Goal: Task Accomplishment & Management: Complete application form

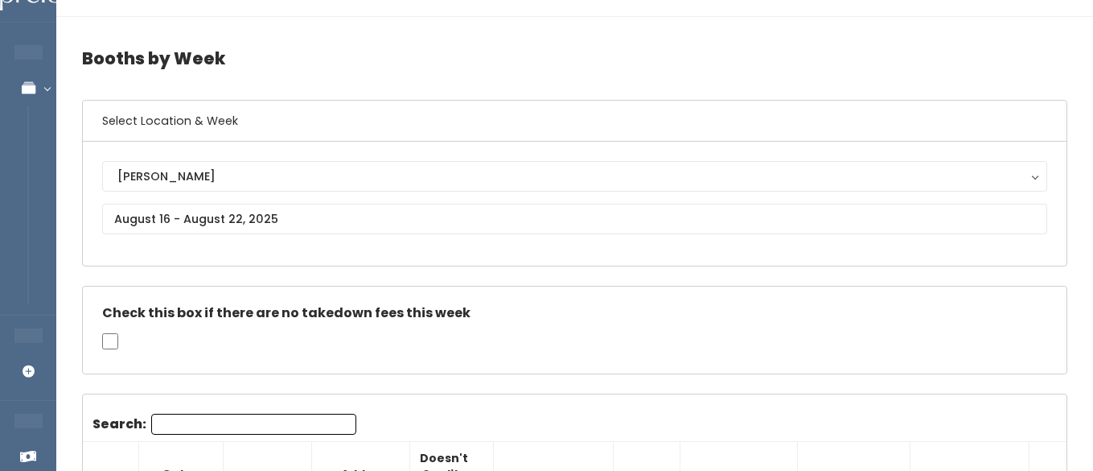
scroll to position [0, 229]
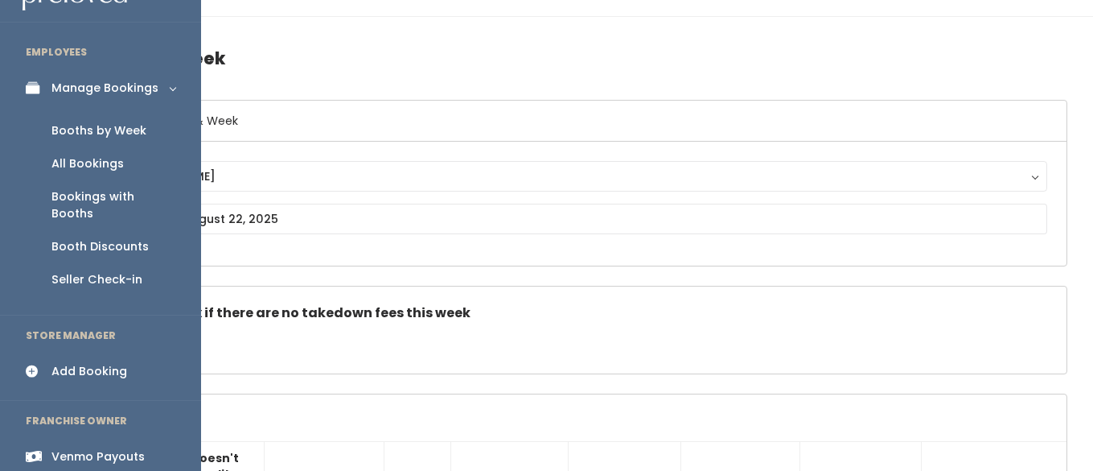
click at [80, 134] on div "Booths by Week" at bounding box center [98, 130] width 95 height 17
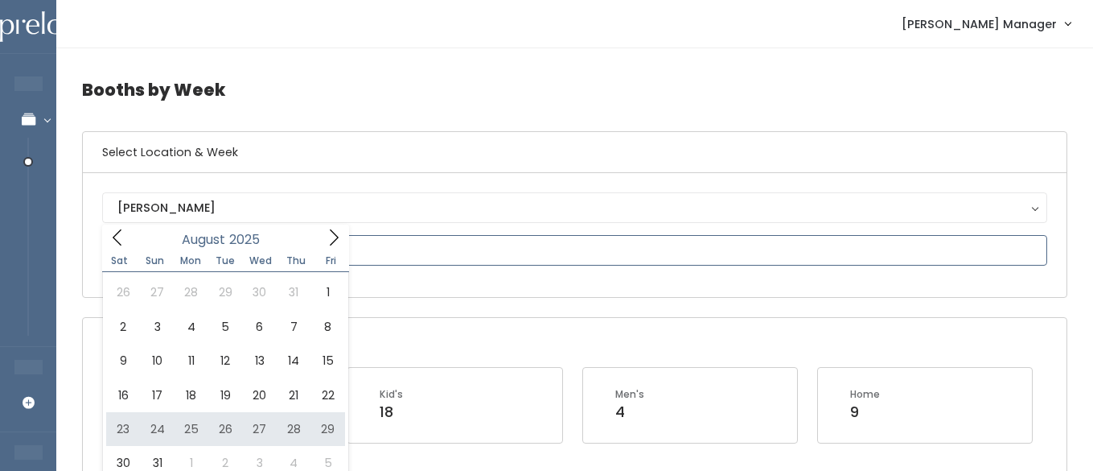
type input "August 23 to August 29"
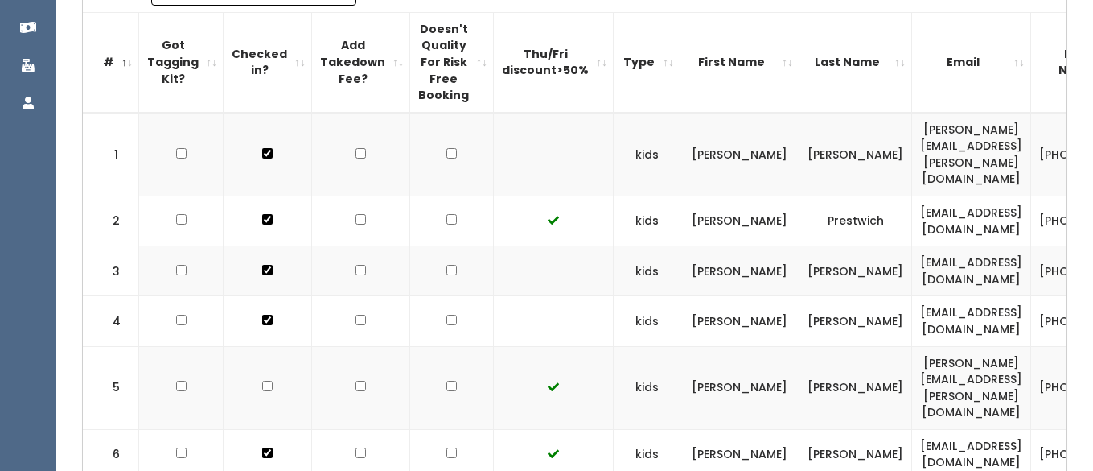
scroll to position [466, 0]
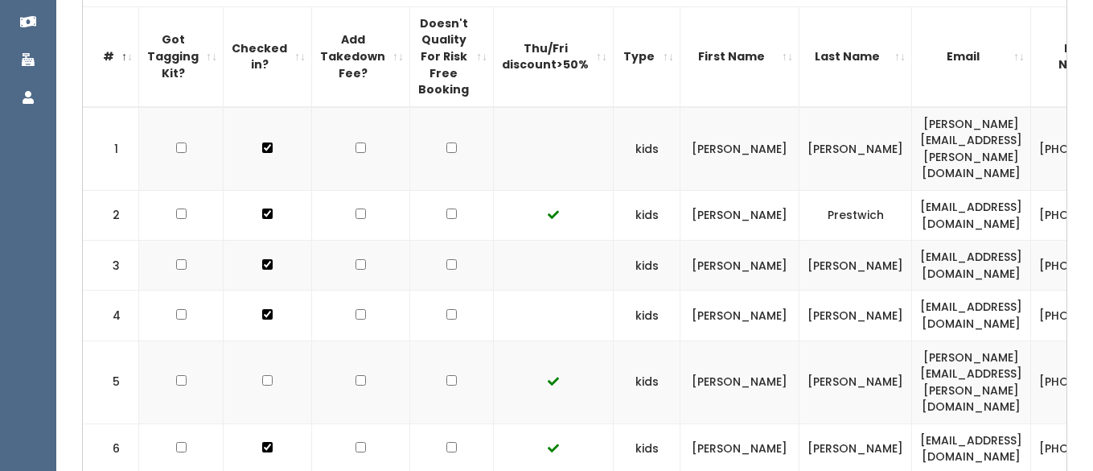
click at [269, 340] on td at bounding box center [268, 381] width 89 height 83
click at [262, 153] on input "checkbox" at bounding box center [267, 147] width 10 height 10
checkbox input "true"
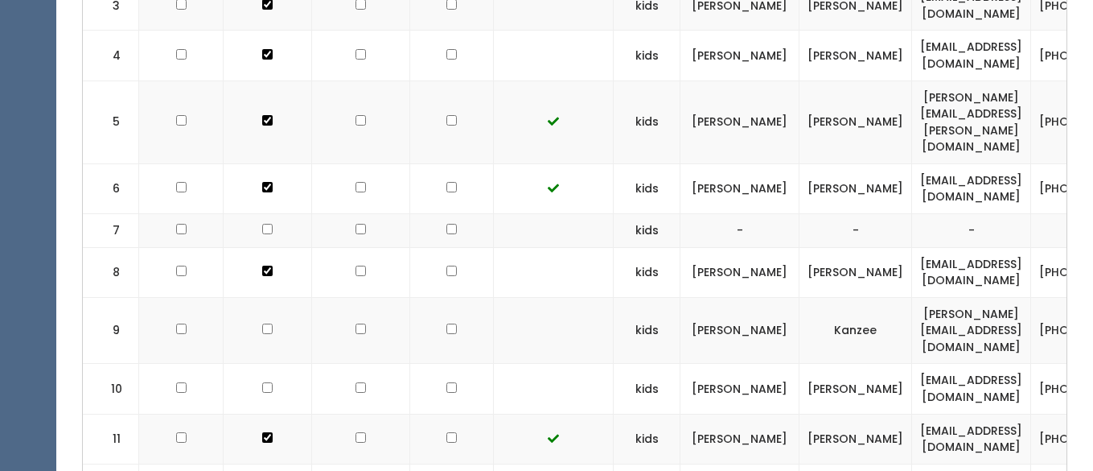
scroll to position [727, 0]
checkbox input "true"
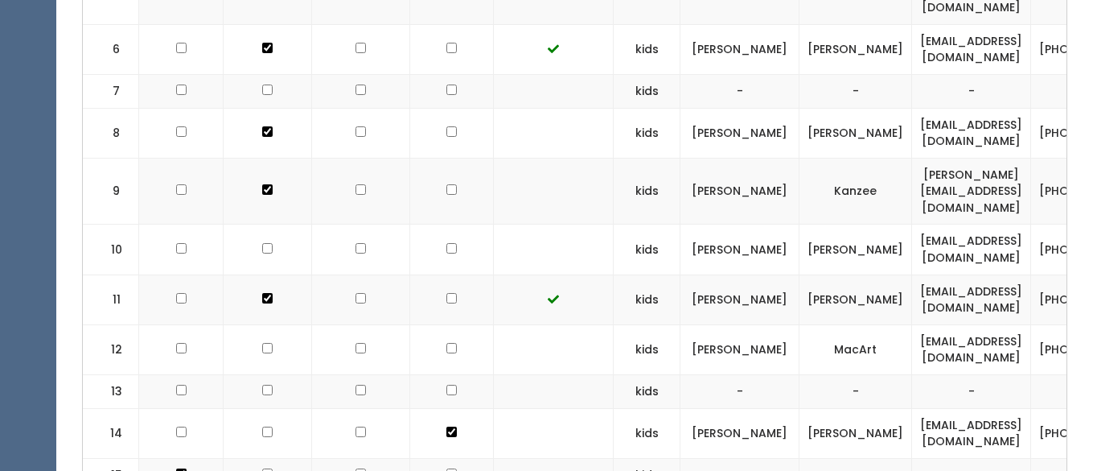
scroll to position [867, 0]
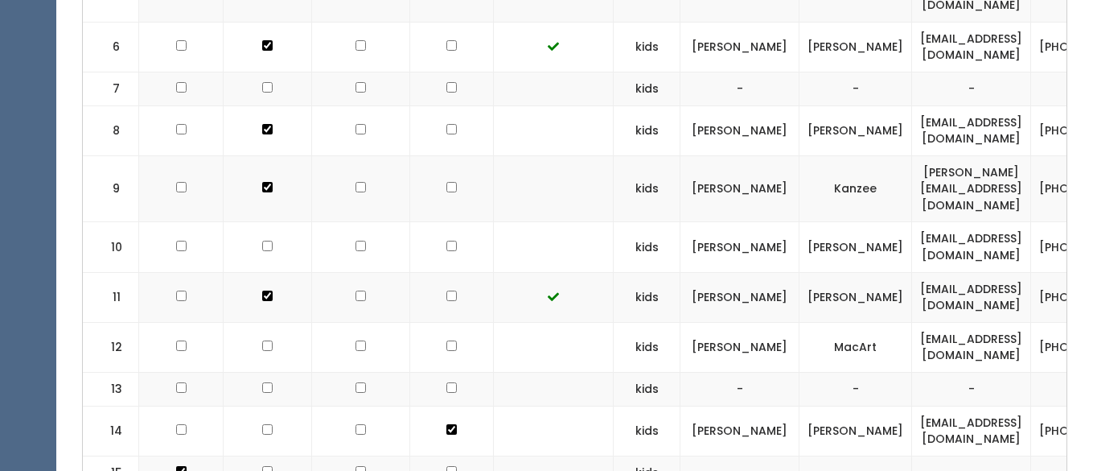
checkbox input "true"
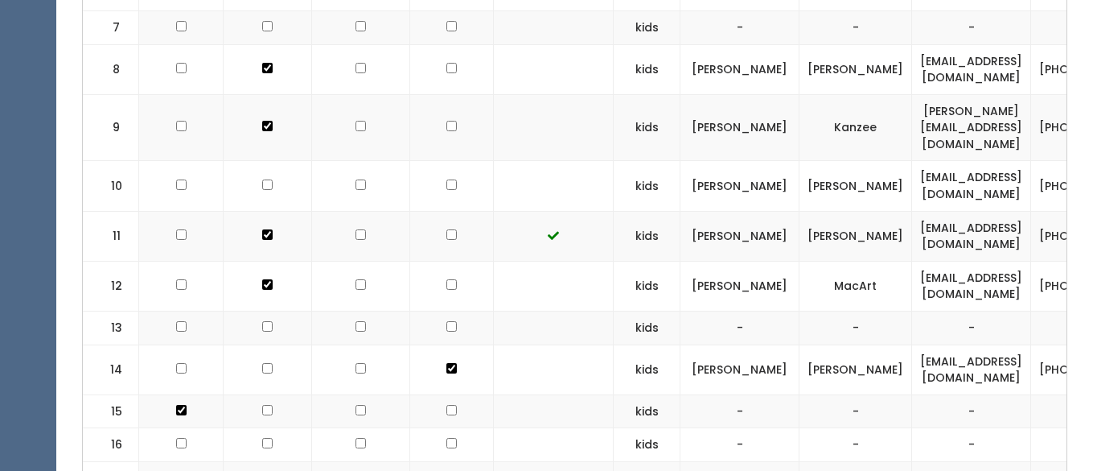
scroll to position [934, 0]
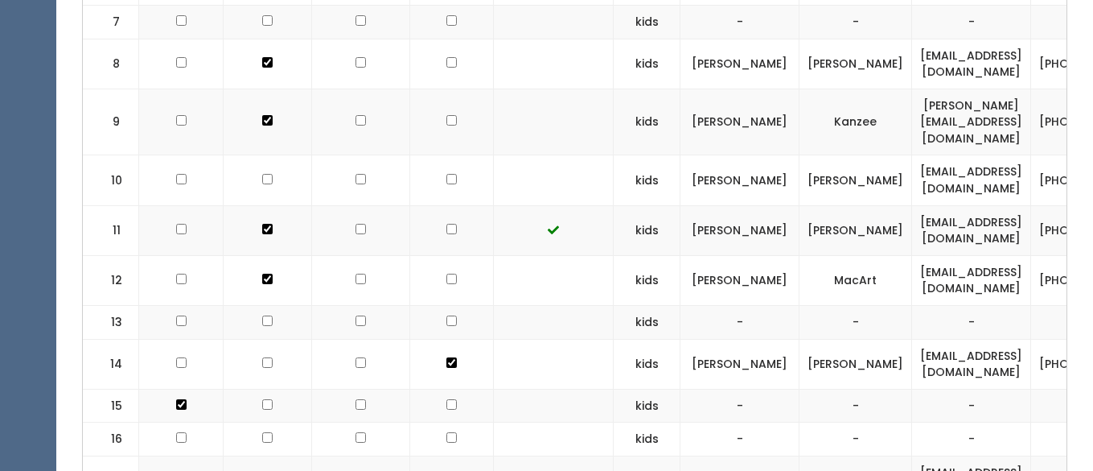
checkbox input "true"
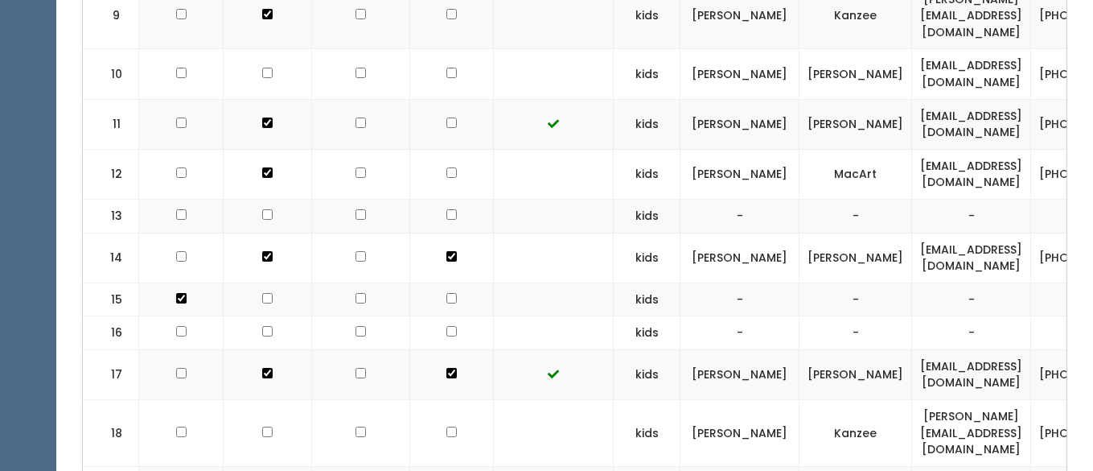
scroll to position [1041, 0]
checkbox input "true"
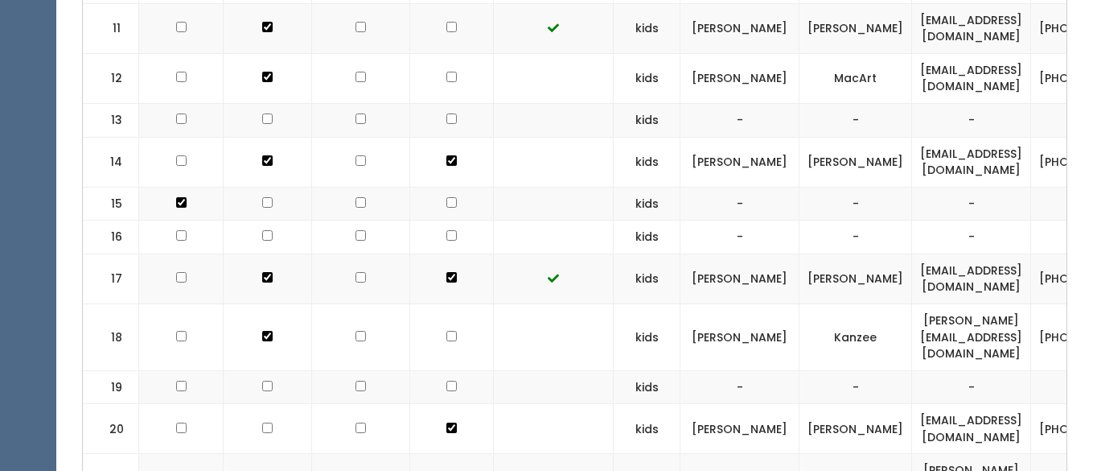
scroll to position [1138, 0]
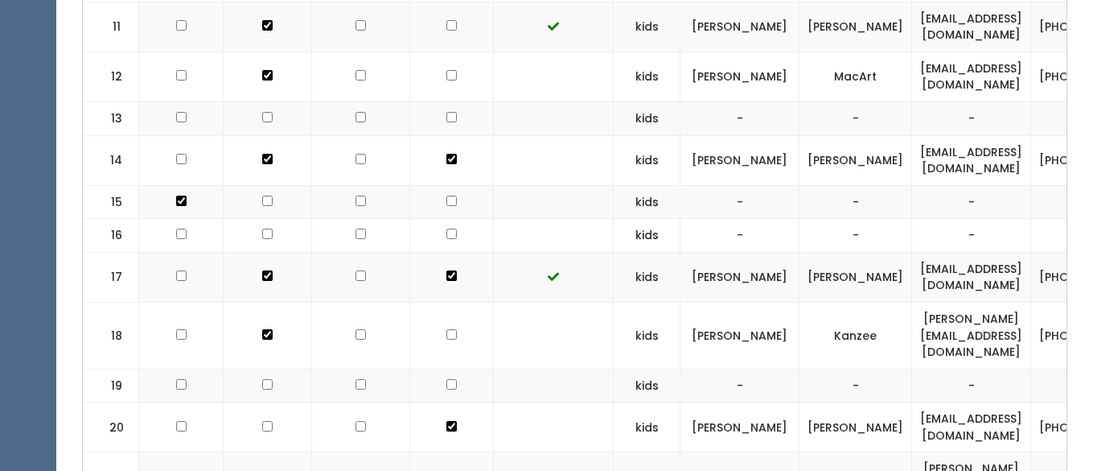
checkbox input "true"
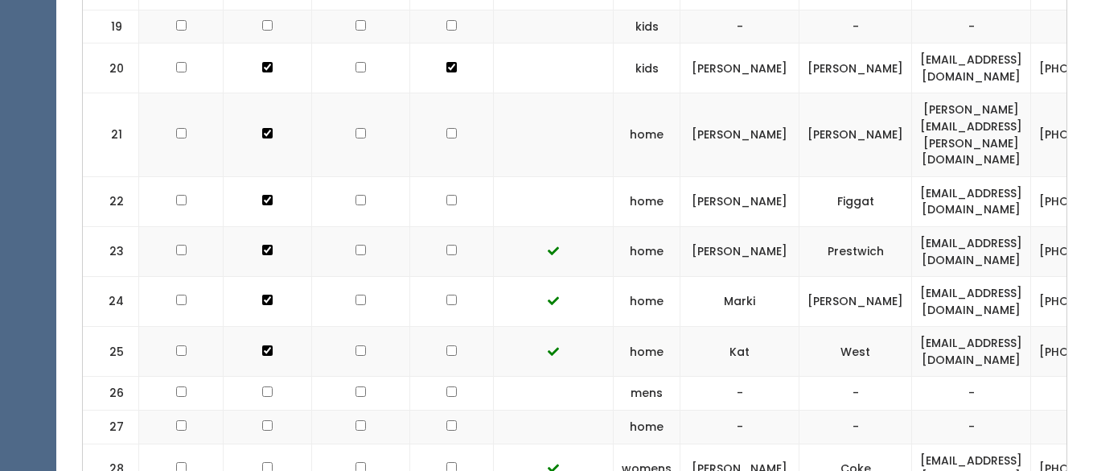
scroll to position [1559, 0]
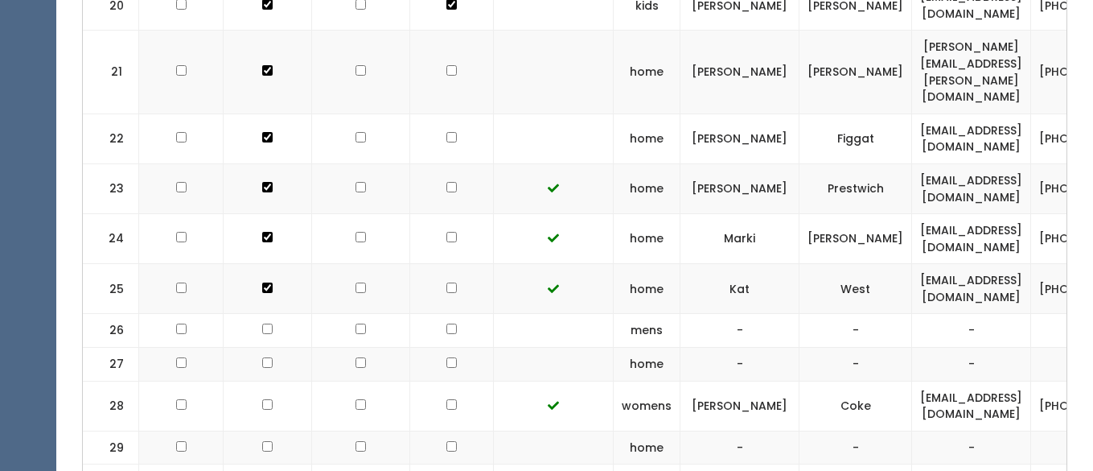
checkbox input "true"
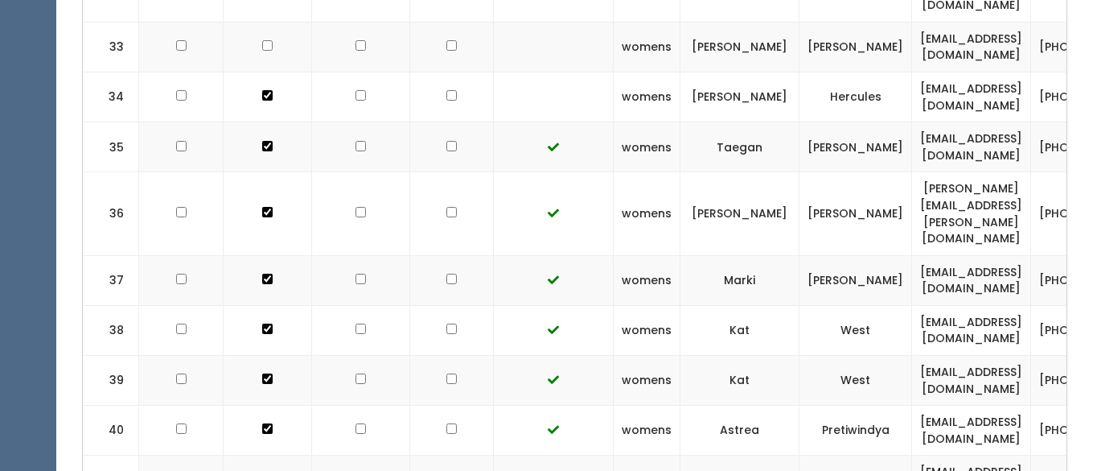
scroll to position [2185, 0]
checkbox input "true"
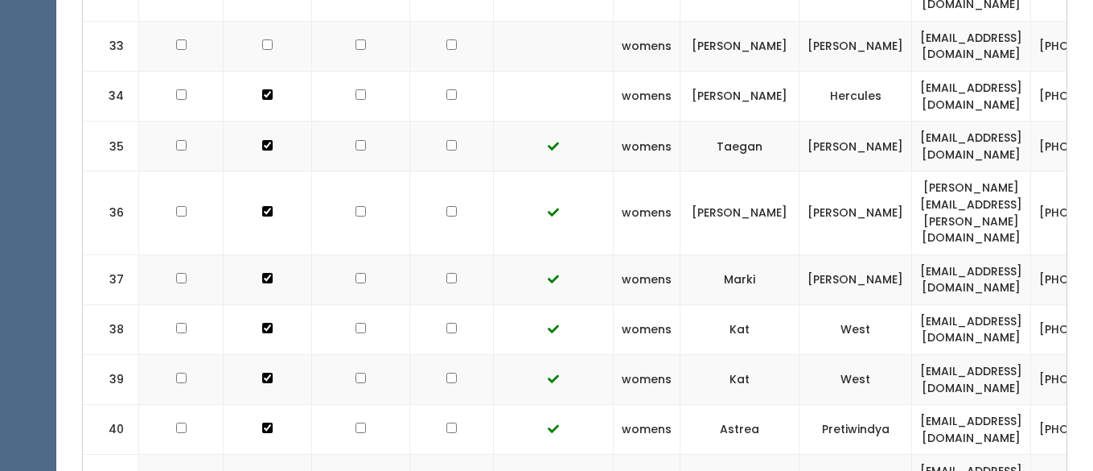
checkbox input "true"
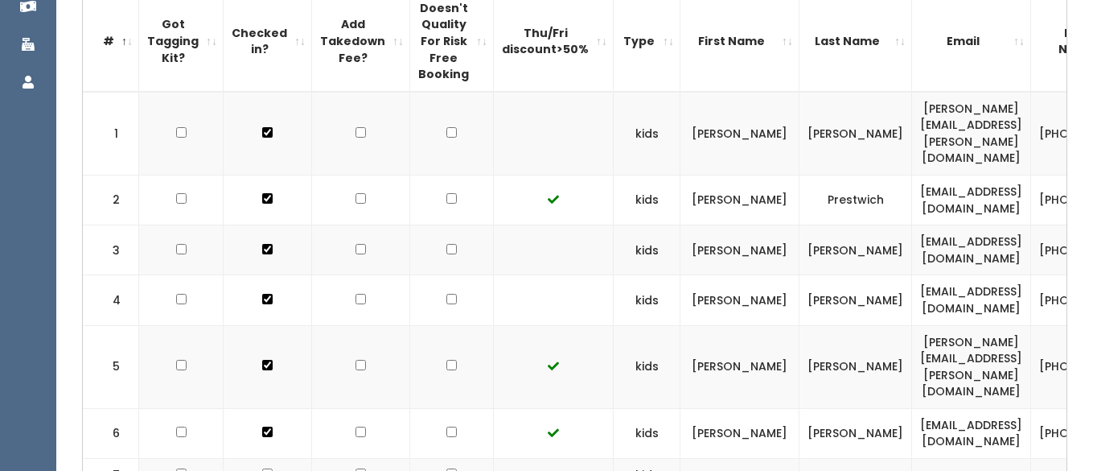
scroll to position [0, 0]
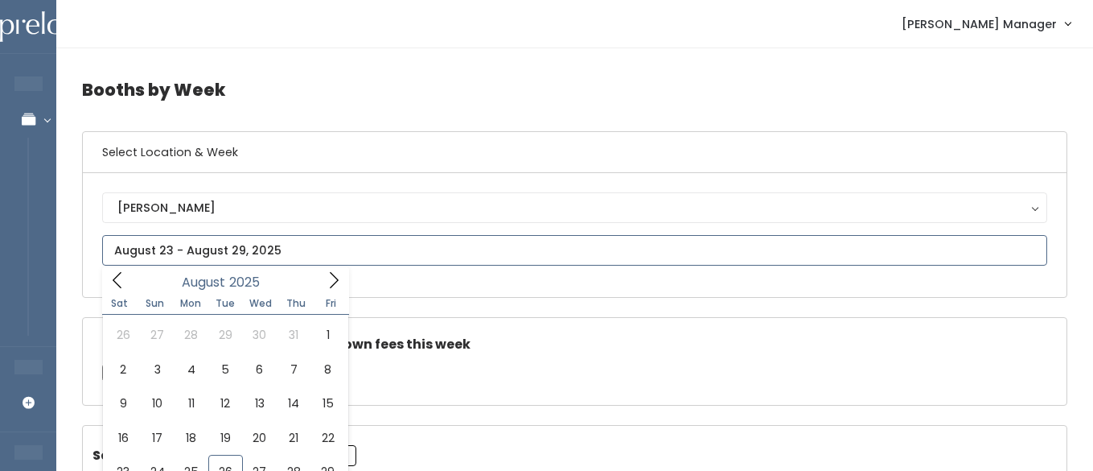
click at [209, 253] on input "text" at bounding box center [574, 250] width 945 height 31
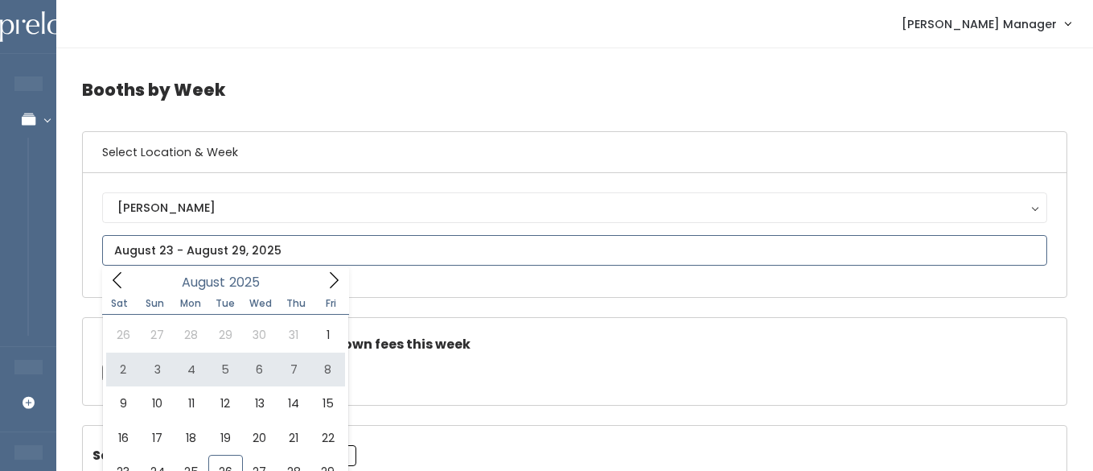
scroll to position [65, 0]
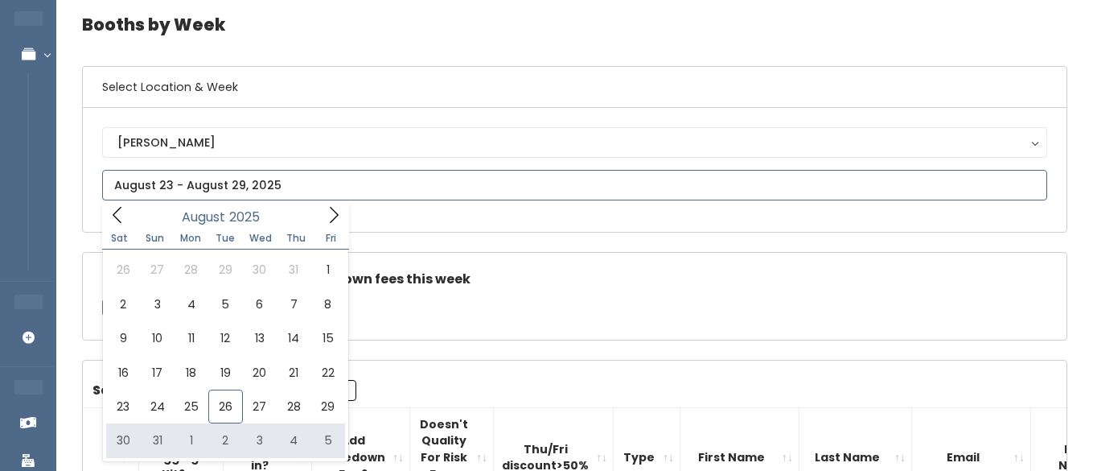
type input "August 30 to September 5"
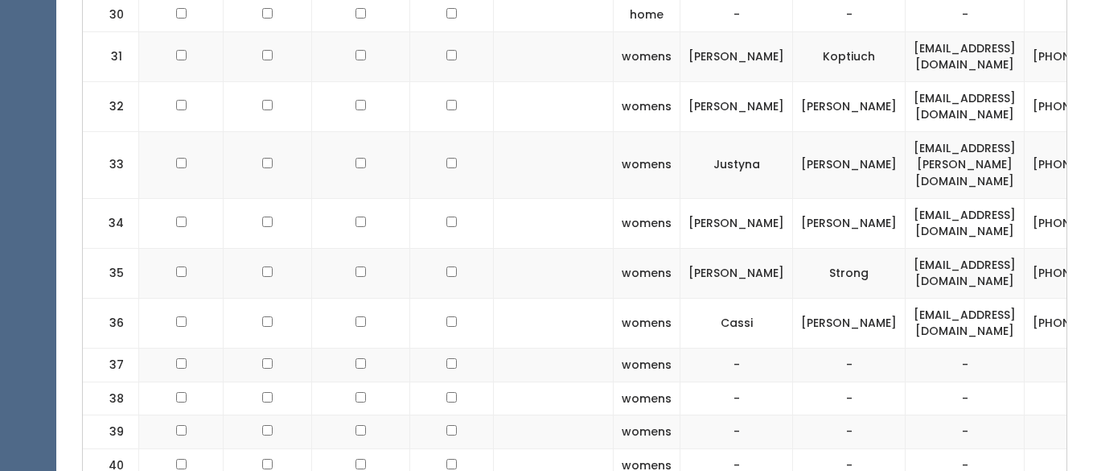
scroll to position [1669, 0]
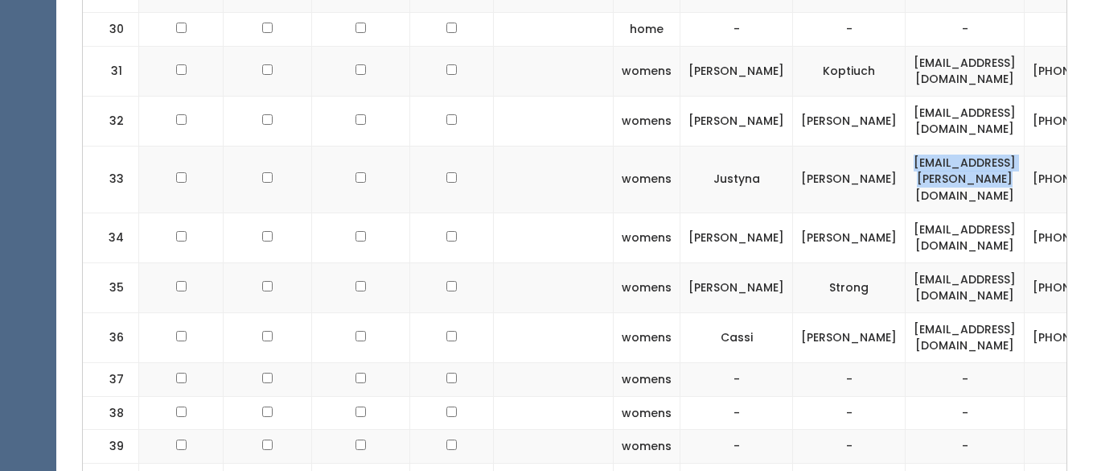
drag, startPoint x: 998, startPoint y: 187, endPoint x: 815, endPoint y: 187, distance: 183.4
click at [906, 187] on td "justyna.butler@tevapharm.com" at bounding box center [965, 179] width 119 height 67
copy td "justyna.butler@tevapharm.com"
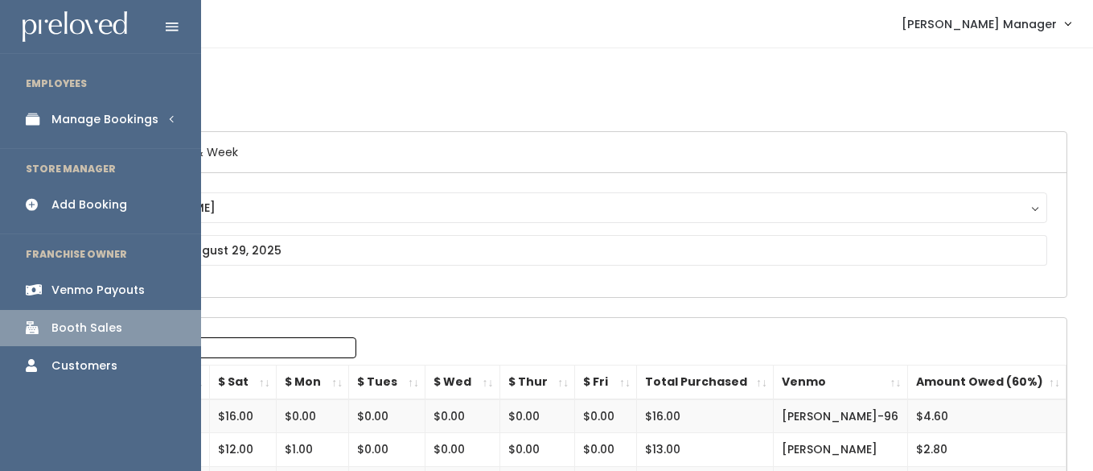
click at [73, 198] on div "Add Booking" at bounding box center [89, 204] width 76 height 17
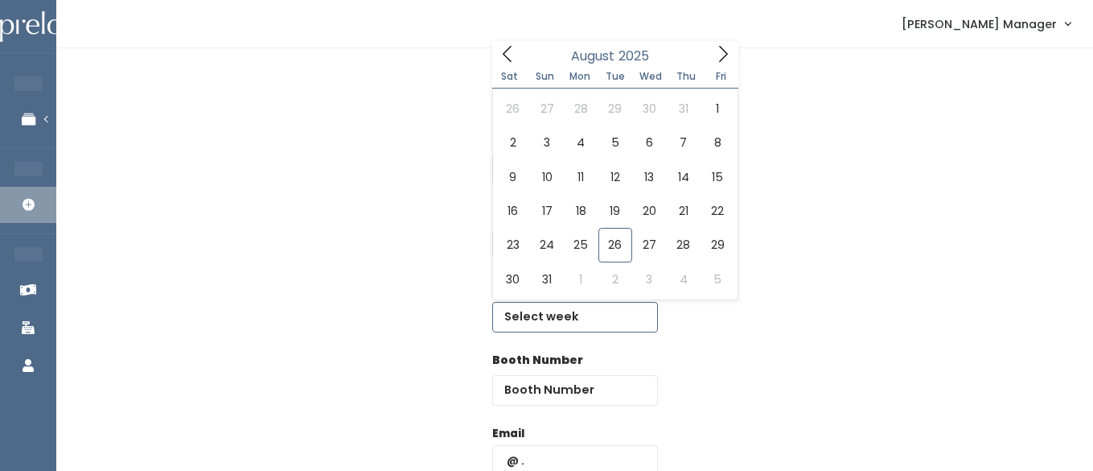
click at [544, 311] on input "text" at bounding box center [575, 317] width 166 height 31
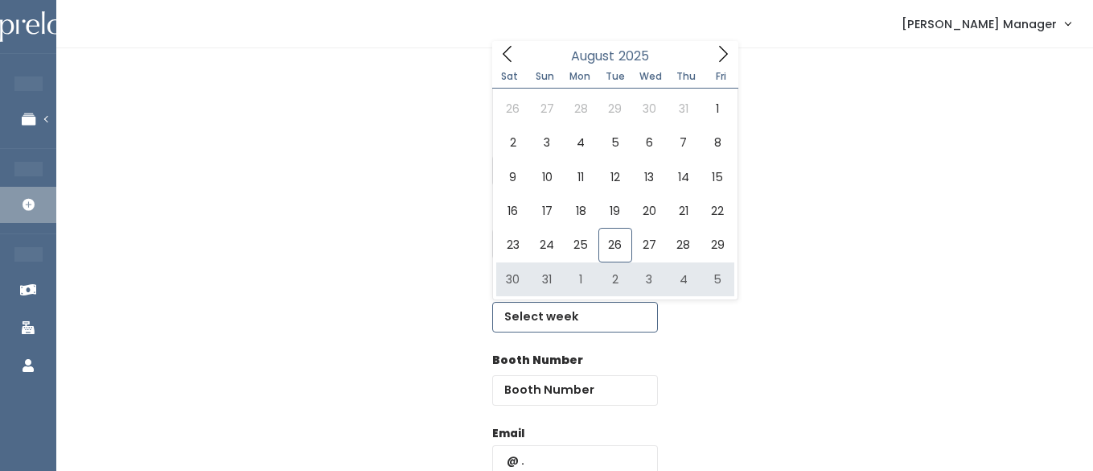
type input "August 30 to September 5"
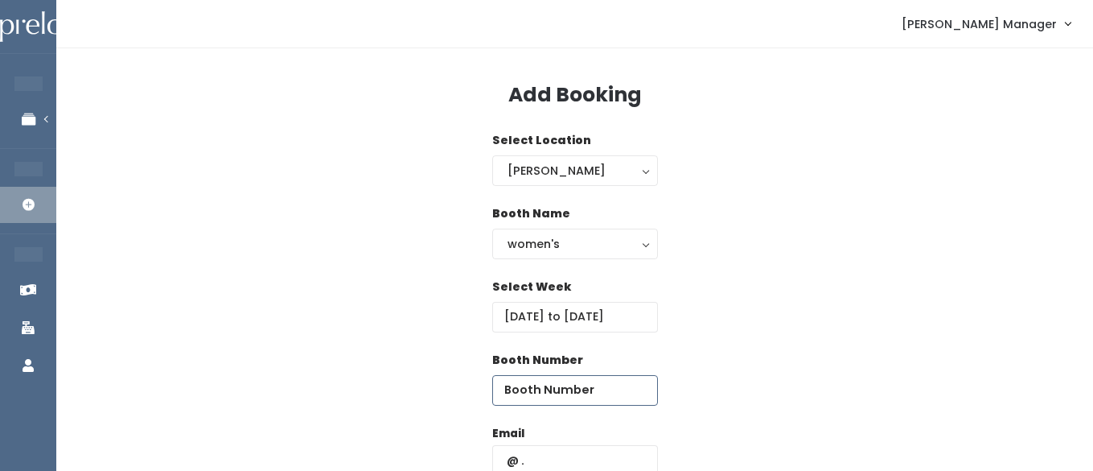
click at [597, 387] on input "number" at bounding box center [575, 390] width 166 height 31
type input "51"
click at [578, 459] on input "text" at bounding box center [575, 460] width 166 height 31
paste input "[EMAIL_ADDRESS][PERSON_NAME][DOMAIN_NAME]"
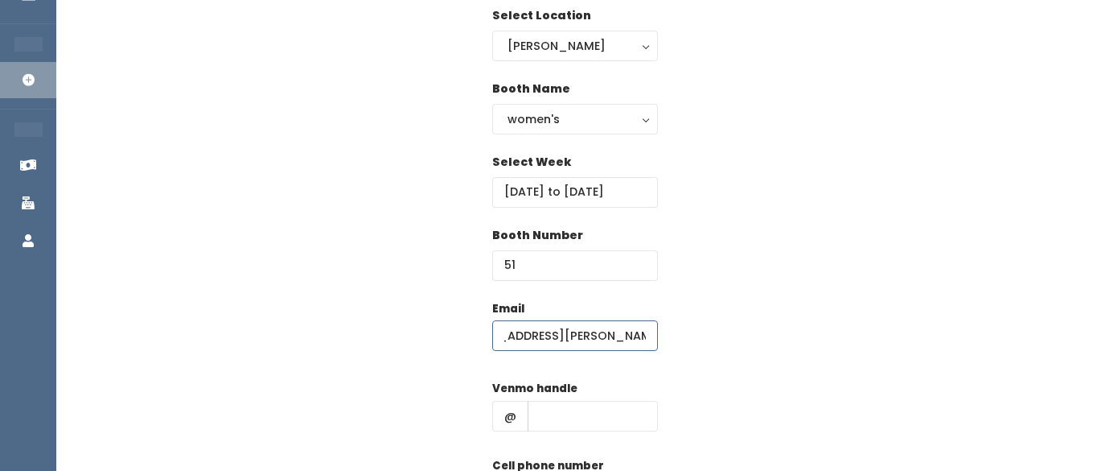
scroll to position [148, 0]
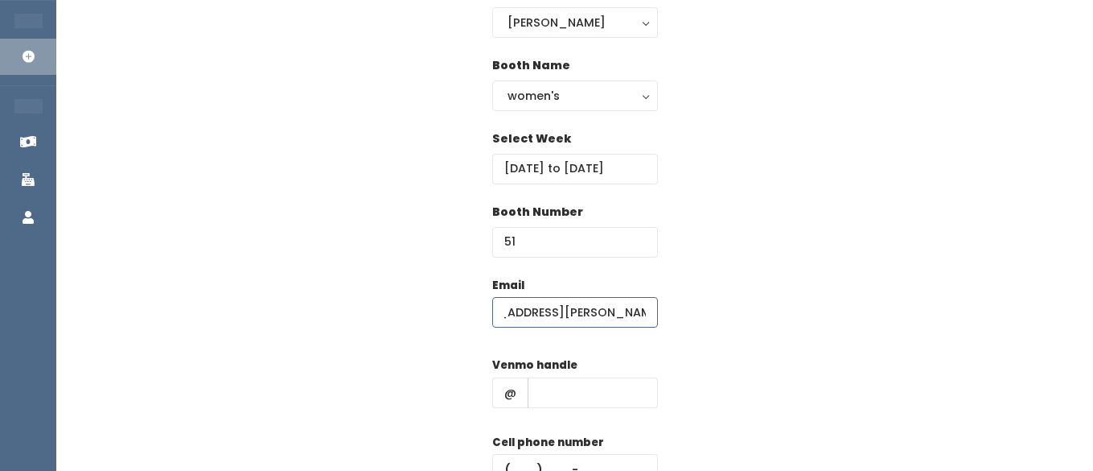
type input "[EMAIL_ADDRESS][PERSON_NAME][DOMAIN_NAME]"
click at [571, 398] on input "text" at bounding box center [593, 392] width 130 height 31
type input "hhhh"
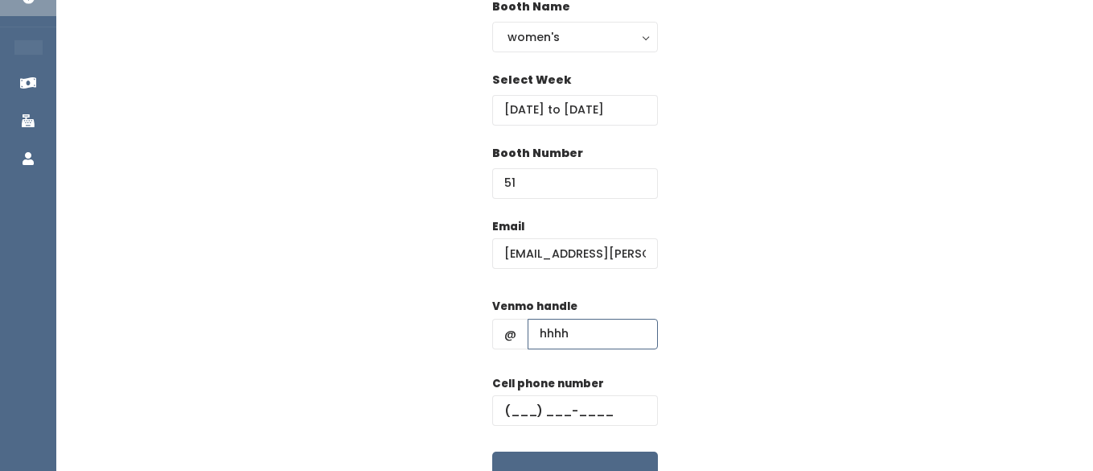
scroll to position [212, 0]
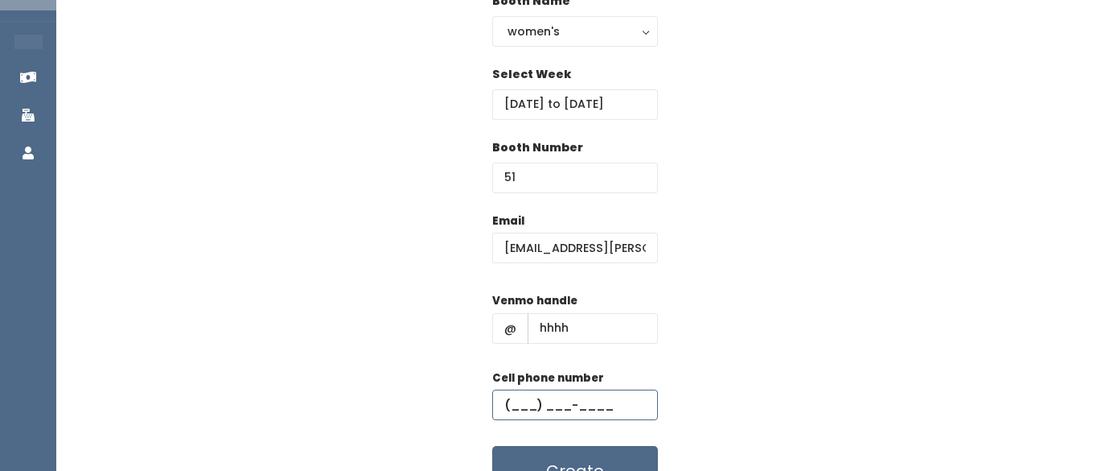
click at [547, 408] on input "text" at bounding box center [575, 404] width 166 height 31
type input "(555) 555-5555"
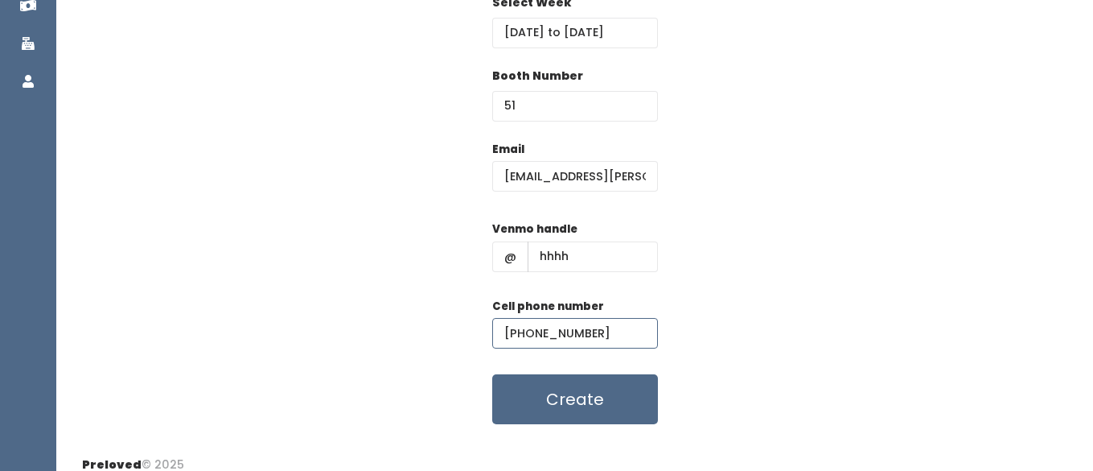
scroll to position [299, 0]
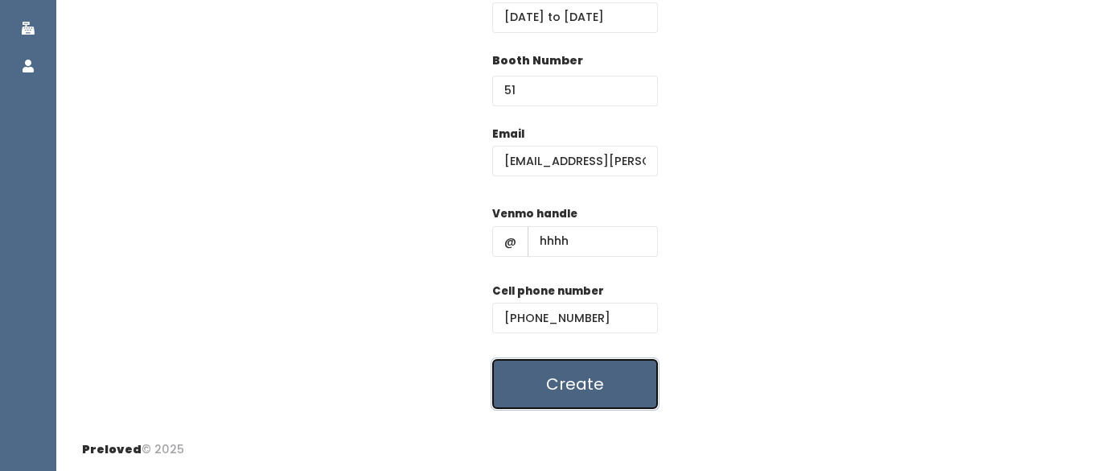
click at [550, 394] on button "Create" at bounding box center [575, 384] width 166 height 50
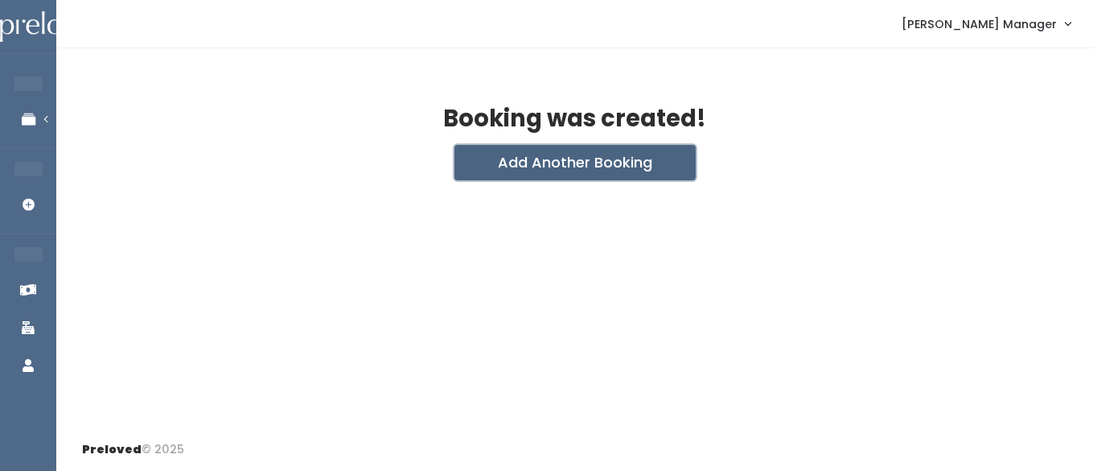
click at [533, 173] on button "Add Another Booking" at bounding box center [575, 162] width 241 height 35
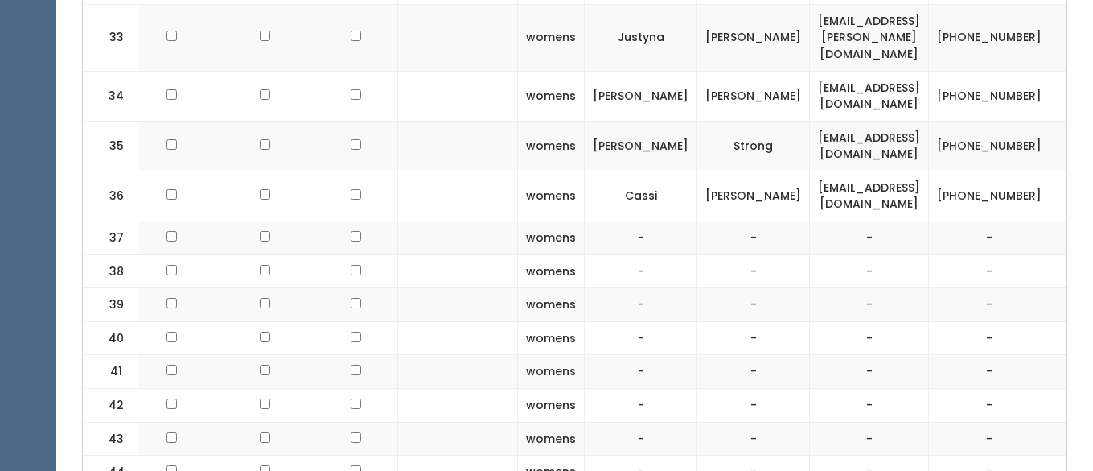
scroll to position [0, 173]
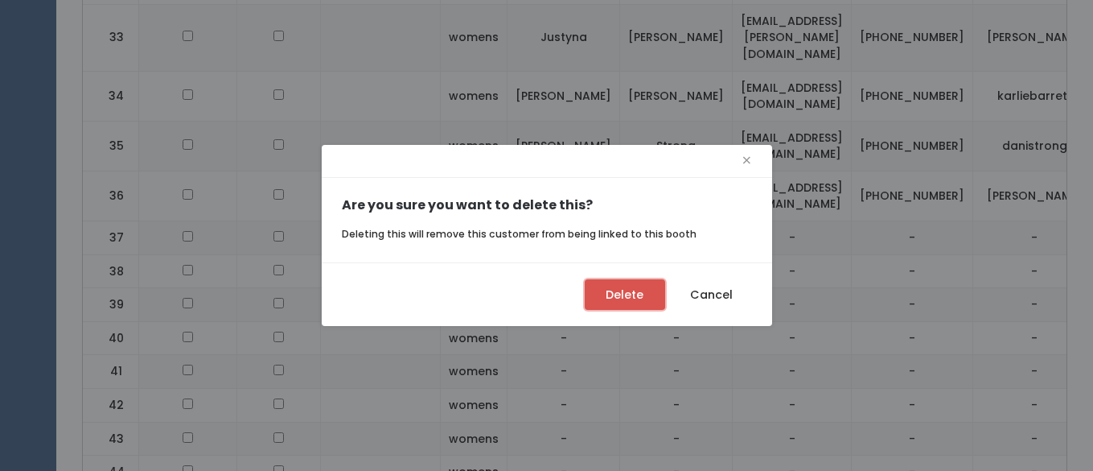
click at [608, 284] on button "Delete" at bounding box center [625, 294] width 80 height 31
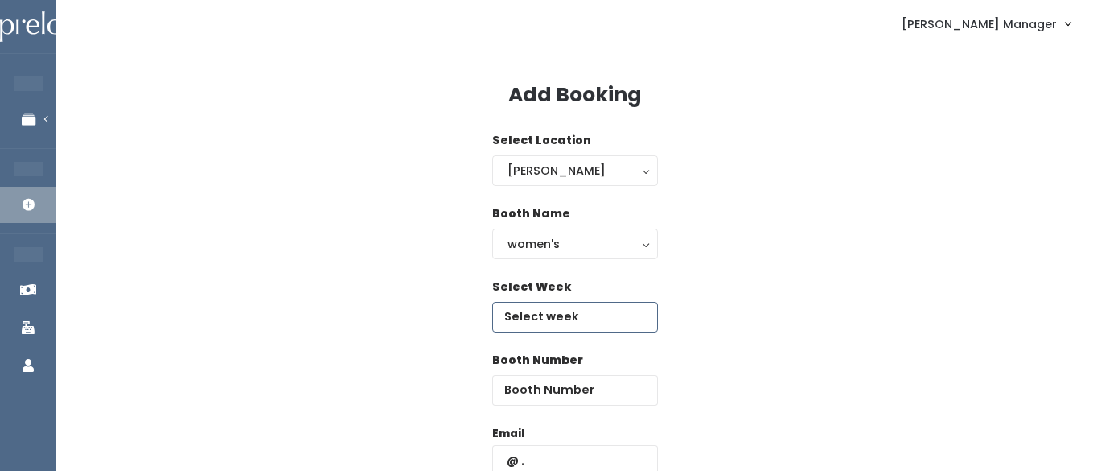
click at [558, 327] on input "text" at bounding box center [575, 317] width 166 height 31
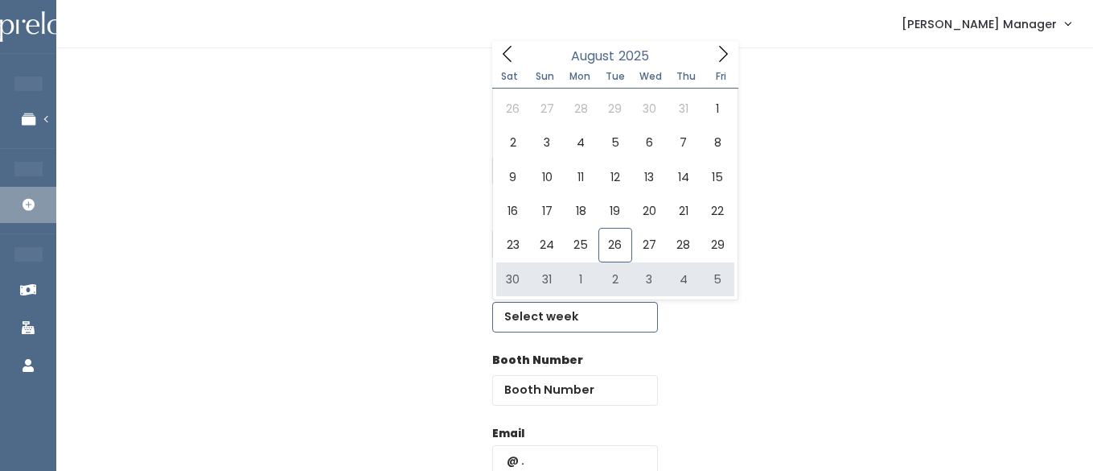
type input "[DATE] to [DATE]"
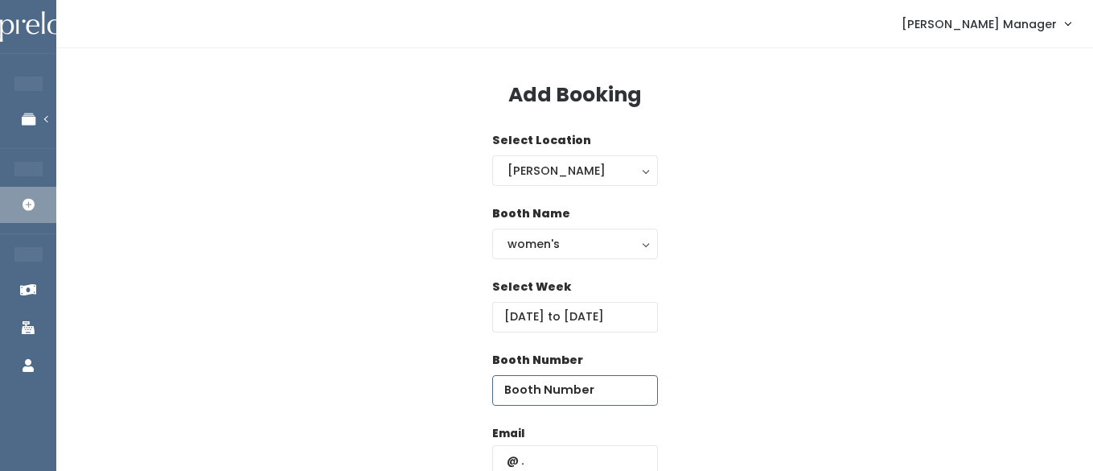
click at [603, 381] on input "number" at bounding box center [575, 390] width 166 height 31
type input "44"
click at [587, 453] on input "text" at bounding box center [575, 460] width 166 height 31
type input "abbie.dunkley55@gmail.com"
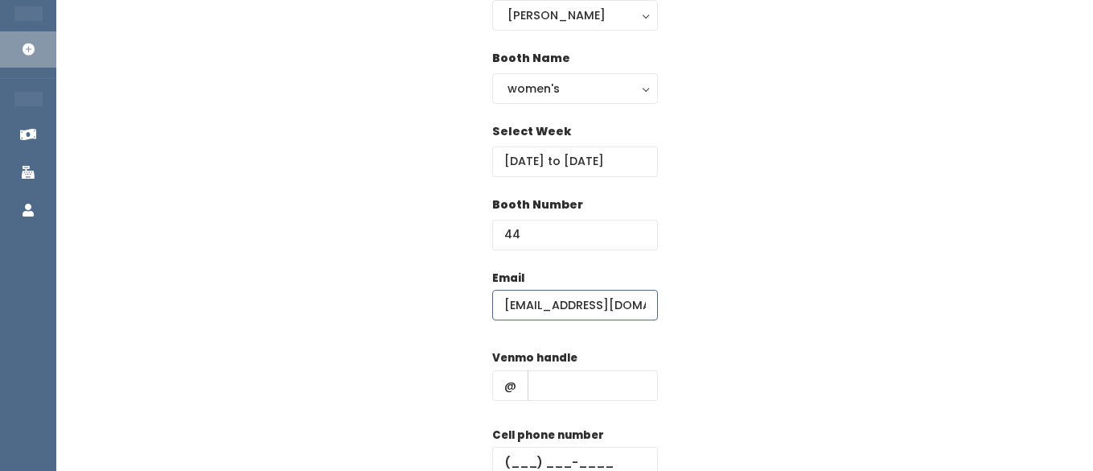
scroll to position [160, 0]
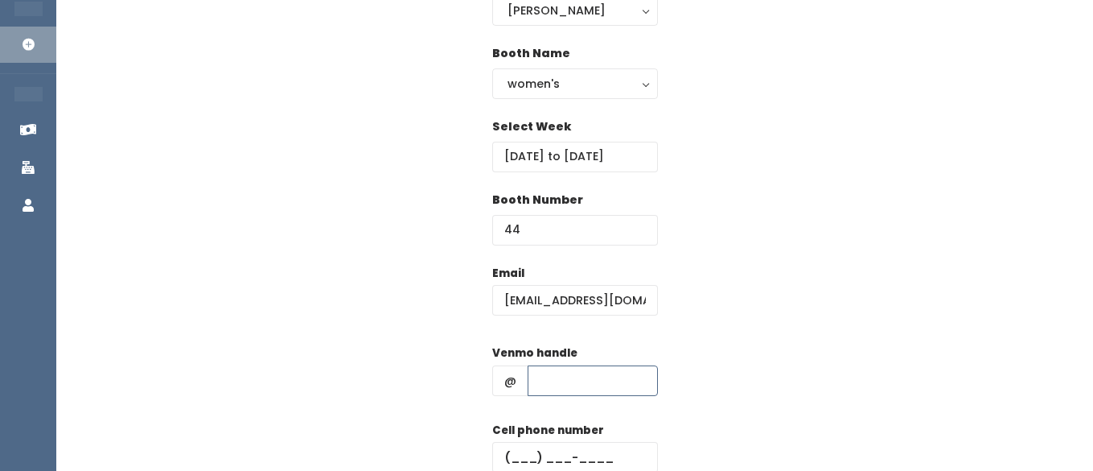
click at [555, 373] on input "text" at bounding box center [593, 380] width 130 height 31
type input "hhhh"
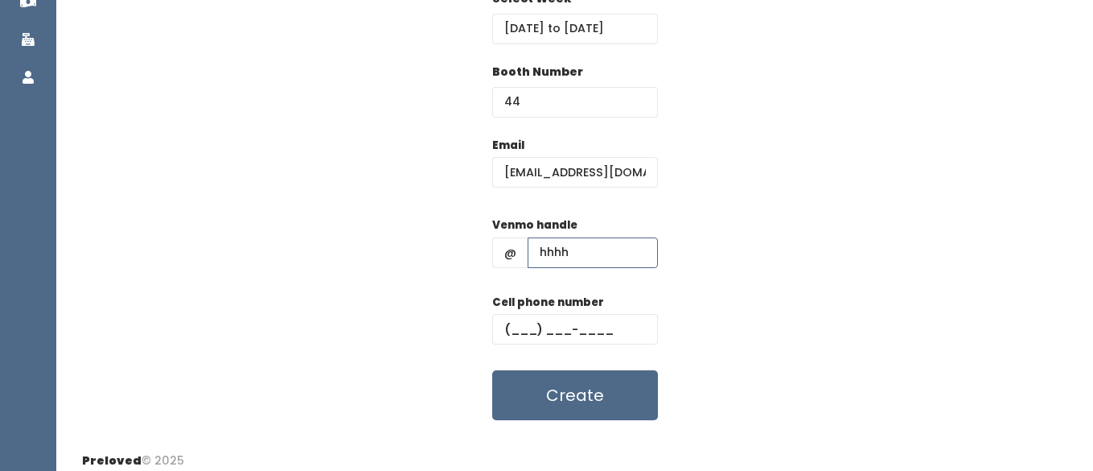
scroll to position [299, 0]
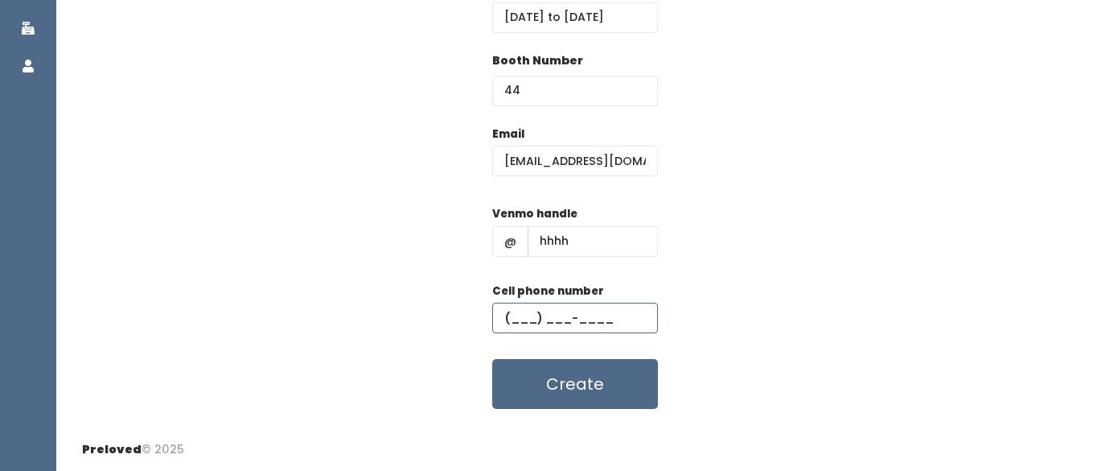
click at [566, 325] on input "text" at bounding box center [575, 318] width 166 height 31
type input "[PHONE_NUMBER]"
click at [546, 393] on button "Create" at bounding box center [575, 384] width 166 height 50
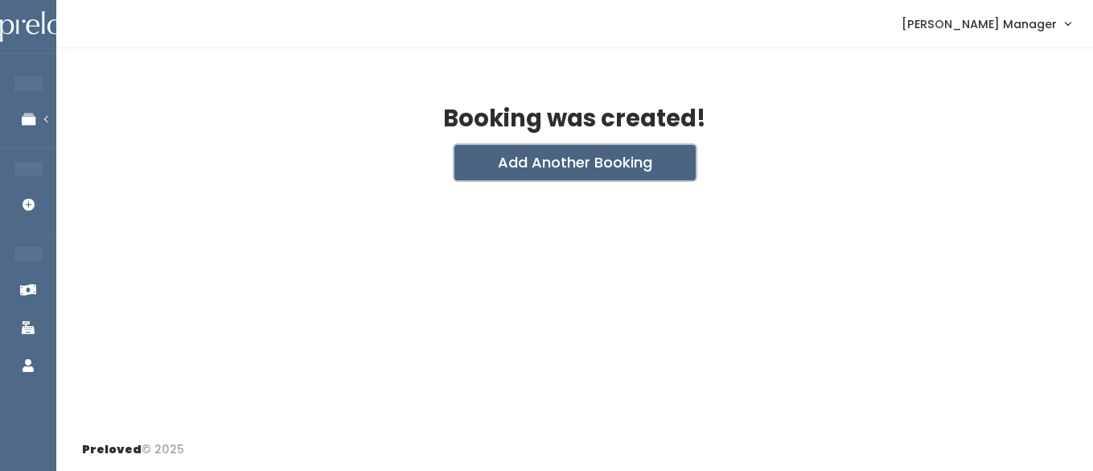
click at [554, 165] on button "Add Another Booking" at bounding box center [575, 162] width 241 height 35
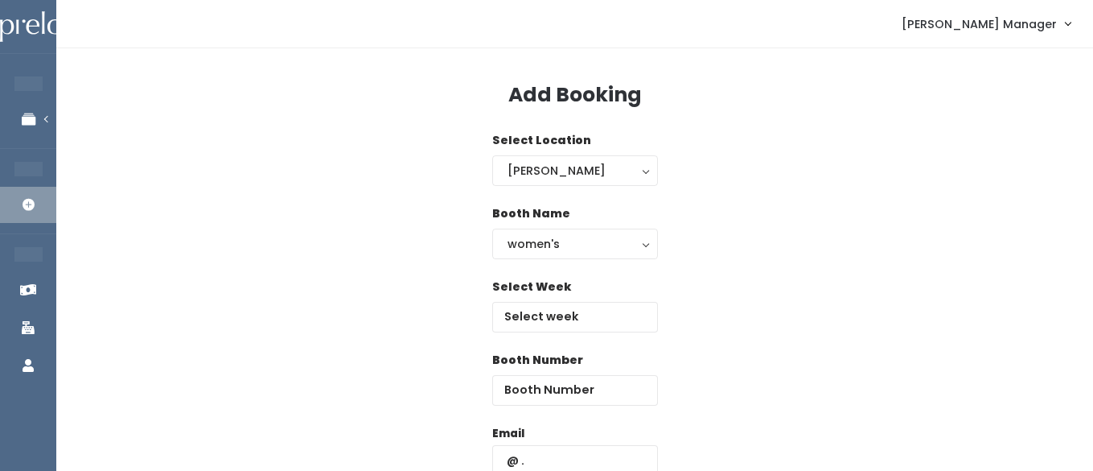
click at [544, 334] on div "Select Week" at bounding box center [575, 314] width 166 height 73
click at [543, 321] on input "text" at bounding box center [575, 317] width 166 height 31
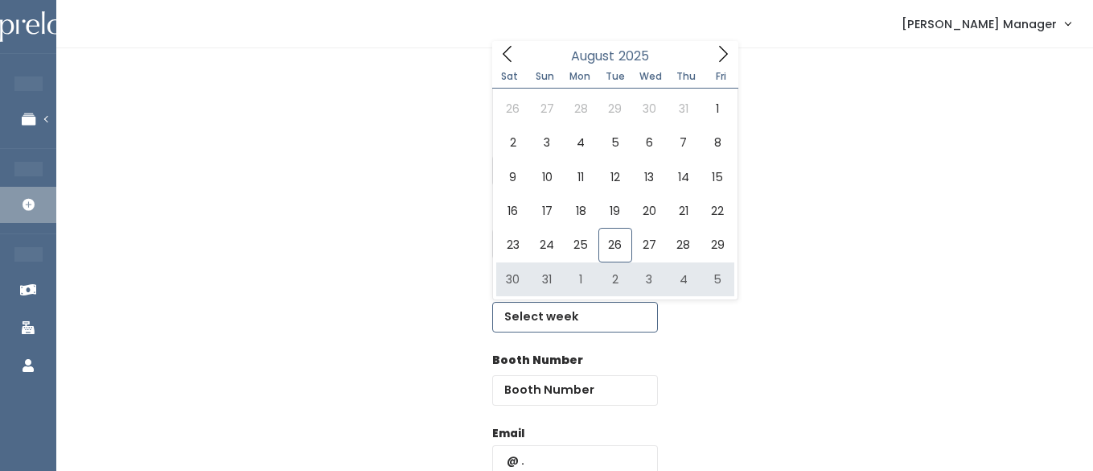
type input "[DATE] to [DATE]"
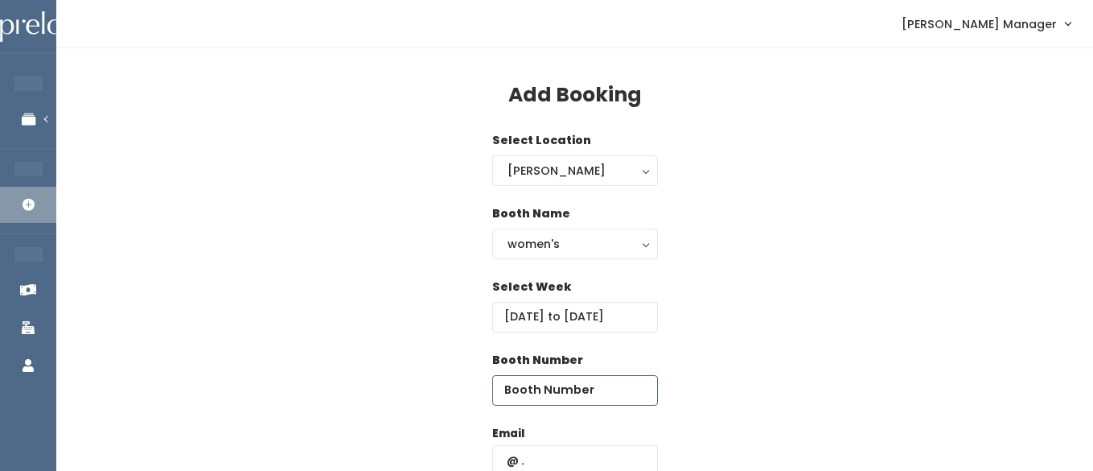
click at [610, 397] on input "number" at bounding box center [575, 390] width 166 height 31
type input "43"
click at [587, 453] on input "text" at bounding box center [575, 460] width 166 height 31
type input "o.dunkley00@gmail.com"
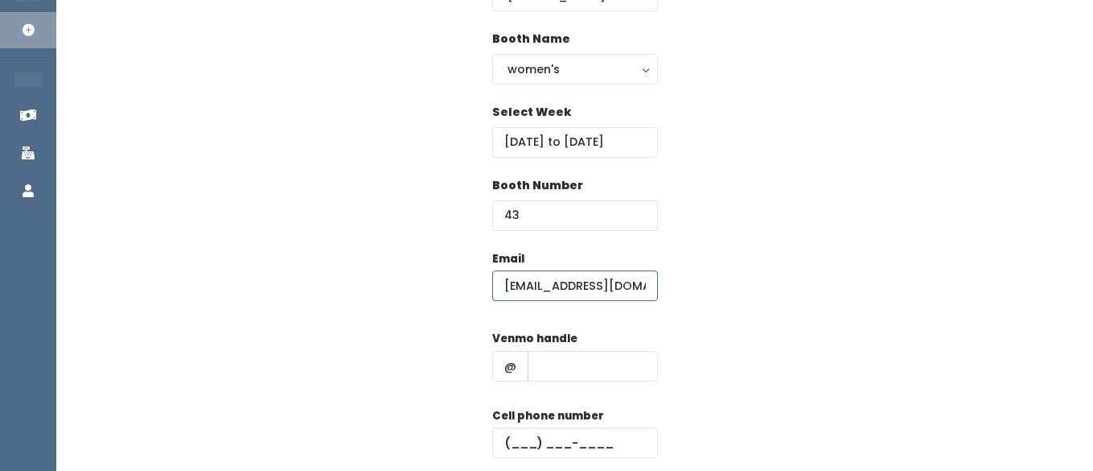
scroll to position [207, 0]
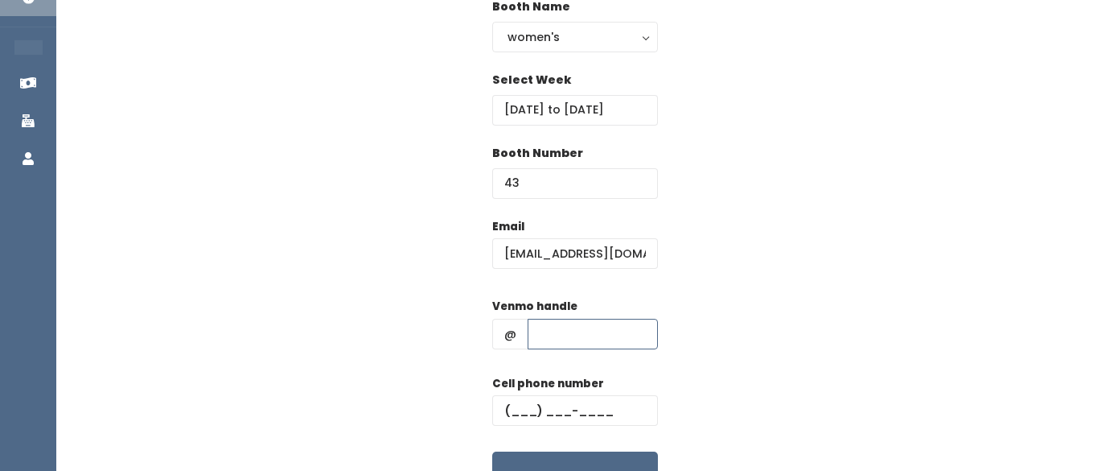
click at [566, 340] on input "text" at bounding box center [593, 334] width 130 height 31
type input "hhhh"
click at [530, 406] on input "text" at bounding box center [575, 410] width 166 height 31
type input "(555) 555-5555"
click at [553, 453] on button "Create" at bounding box center [575, 476] width 166 height 50
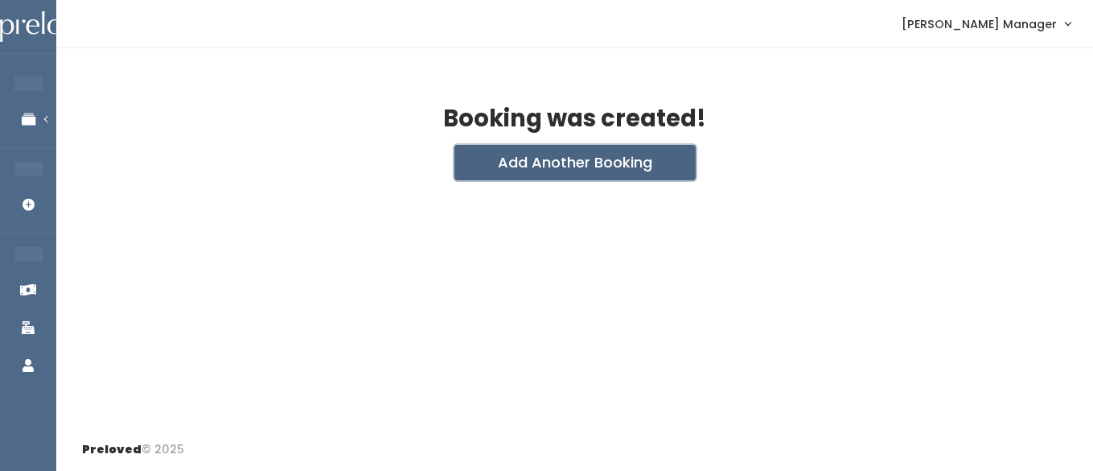
click at [547, 159] on button "Add Another Booking" at bounding box center [575, 162] width 241 height 35
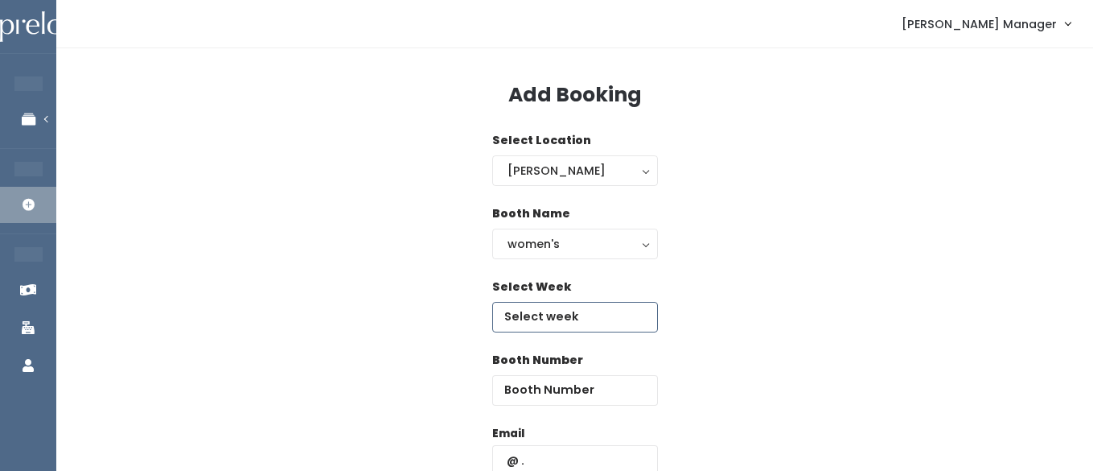
click at [554, 308] on input "text" at bounding box center [575, 317] width 166 height 31
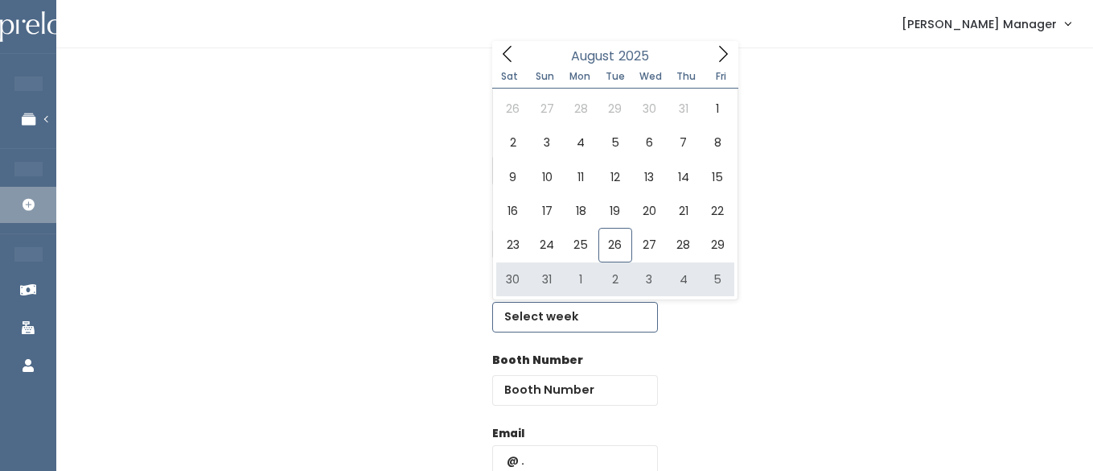
type input "[DATE] to [DATE]"
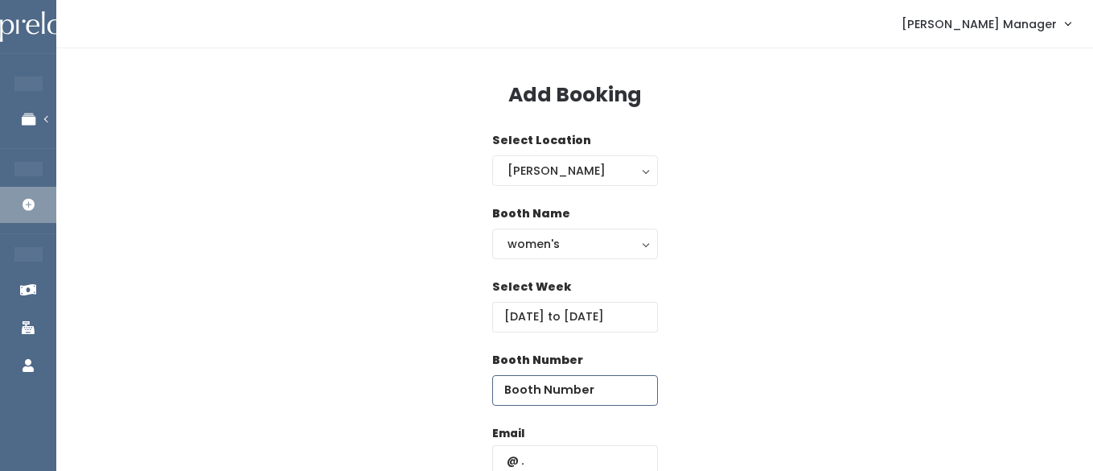
click at [607, 389] on input "number" at bounding box center [575, 390] width 166 height 31
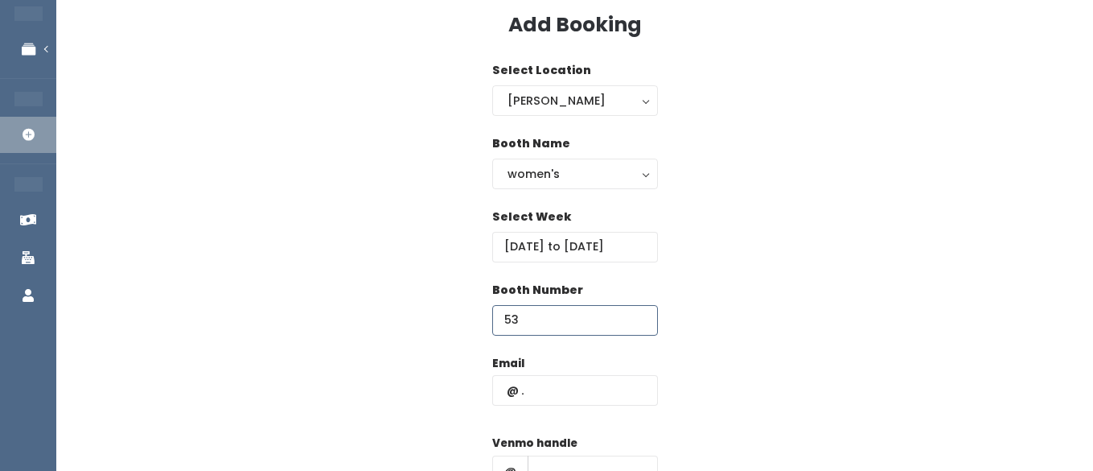
scroll to position [79, 0]
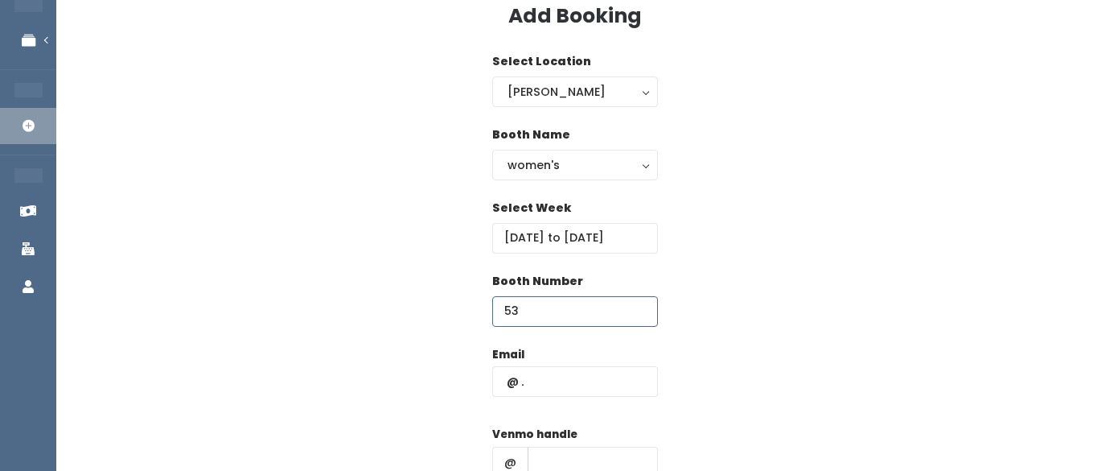
type input "53"
click at [584, 375] on input "text" at bounding box center [575, 381] width 166 height 31
type input "[PERSON_NAME][EMAIL_ADDRESS][DOMAIN_NAME]"
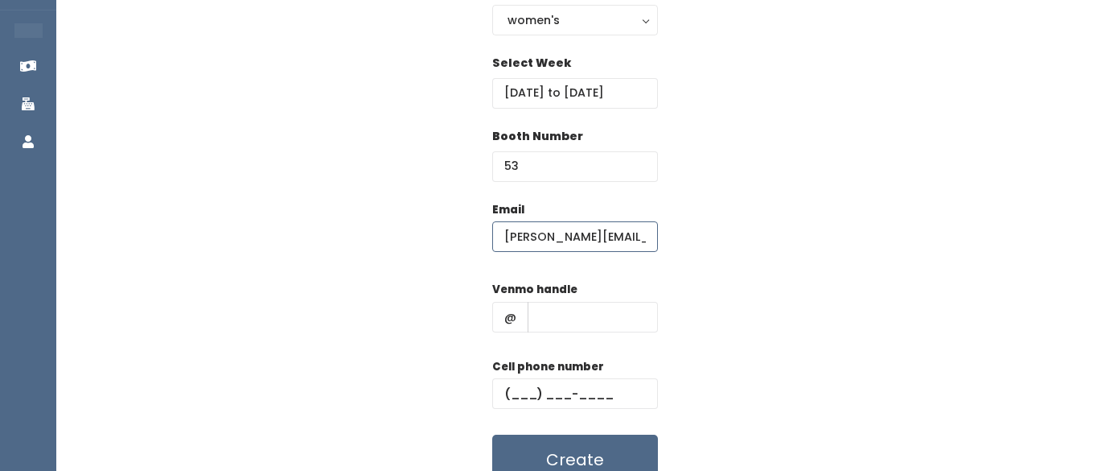
scroll to position [254, 0]
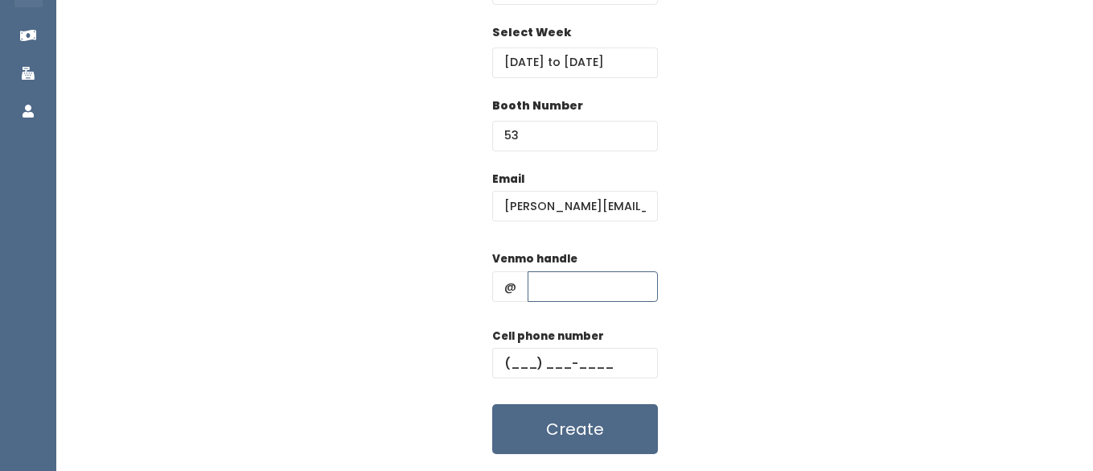
click at [591, 274] on input "text" at bounding box center [593, 286] width 130 height 31
type input "hhhh"
click at [550, 373] on input "text" at bounding box center [575, 363] width 166 height 31
type input "(555) 555-5555"
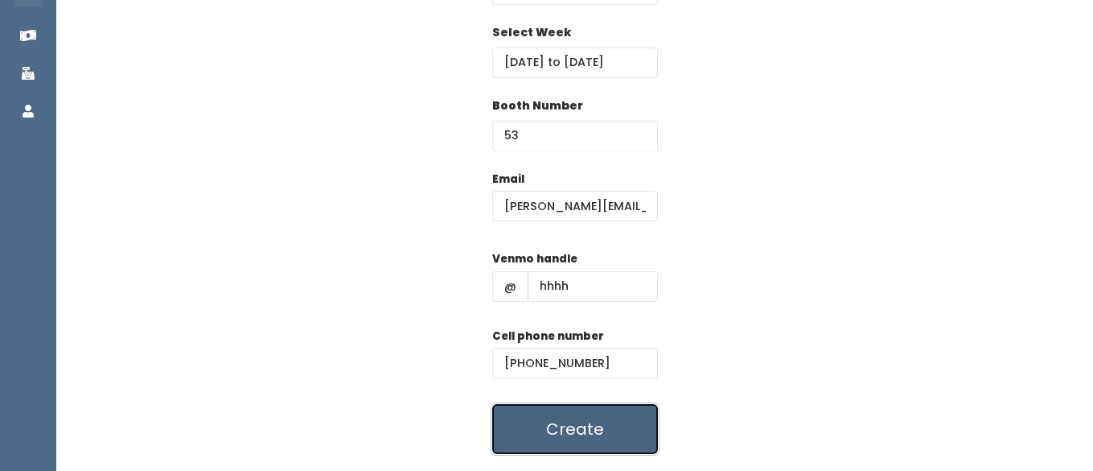
click at [572, 416] on button "Create" at bounding box center [575, 429] width 166 height 50
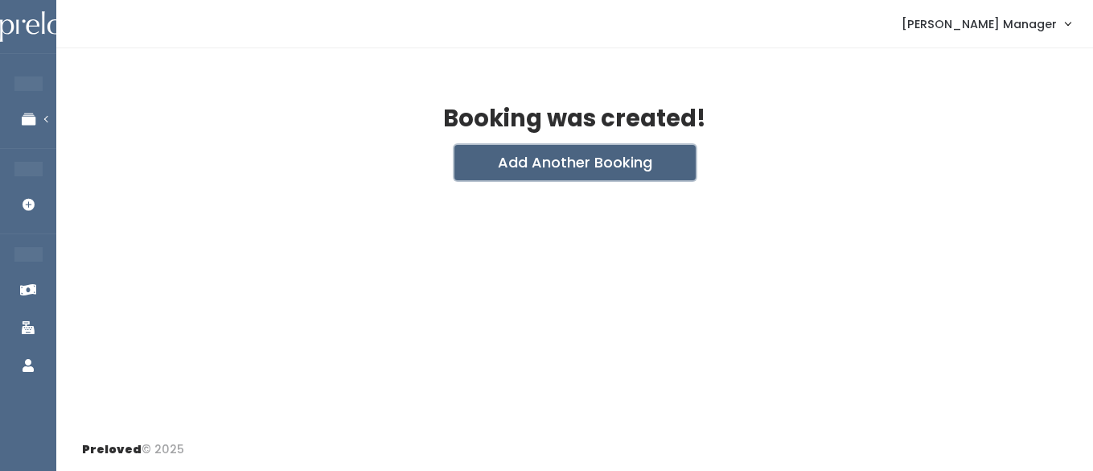
click at [561, 163] on button "Add Another Booking" at bounding box center [575, 162] width 241 height 35
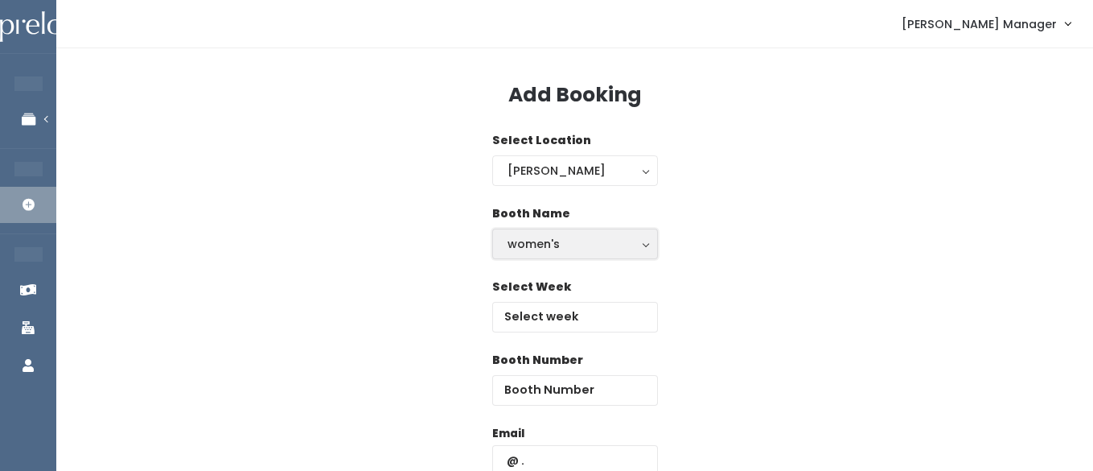
click at [542, 245] on div "women's" at bounding box center [575, 244] width 135 height 18
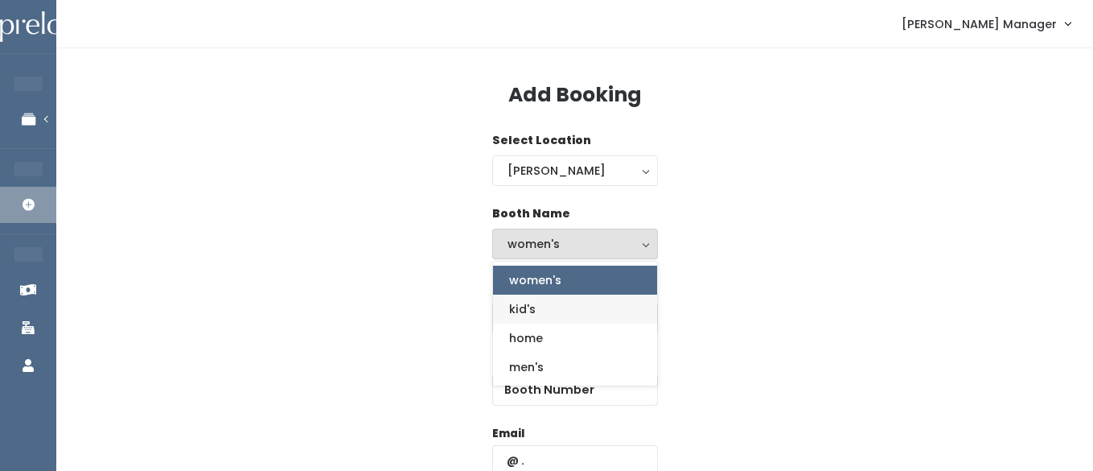
click at [526, 313] on span "kid's" at bounding box center [522, 309] width 27 height 18
select select "kids"
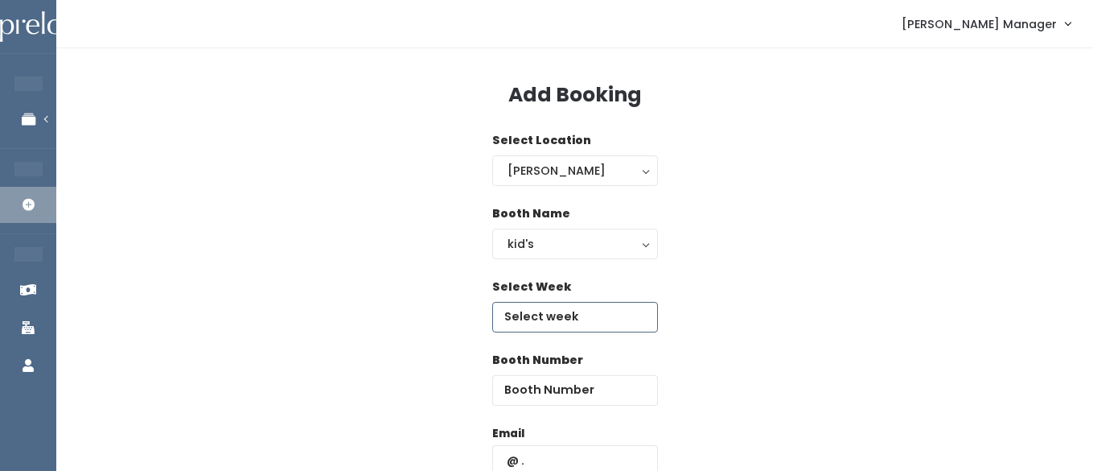
click at [589, 315] on input "text" at bounding box center [575, 317] width 166 height 31
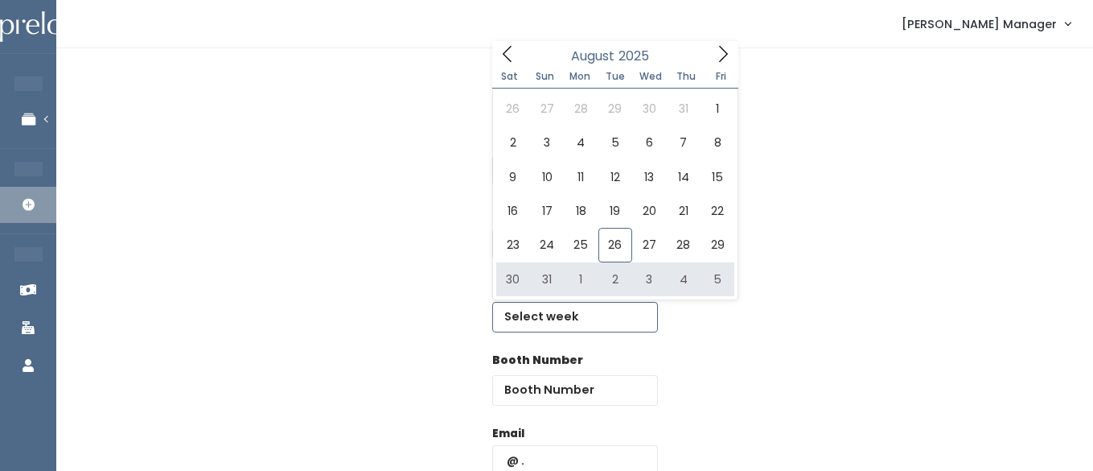
type input "August 30 to September 5"
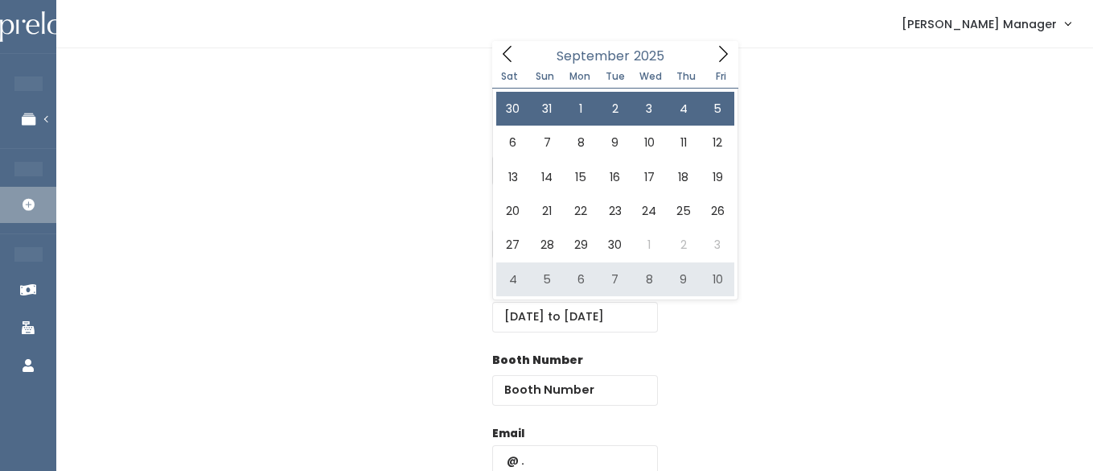
click at [831, 247] on div "Booth Name women's kid's home men's kid's women's kid's home men's" at bounding box center [575, 241] width 986 height 73
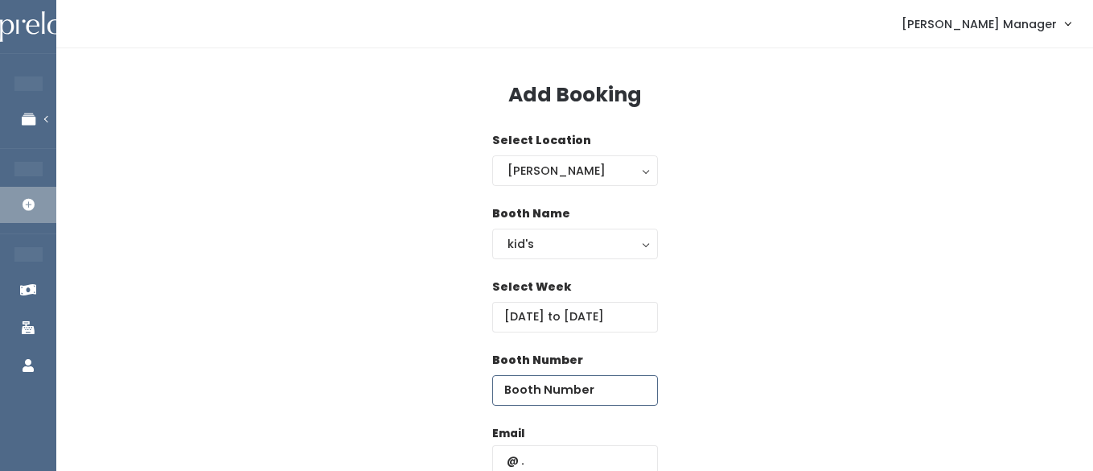
click at [573, 398] on input "number" at bounding box center [575, 390] width 166 height 31
type input "18"
click at [566, 455] on input "text" at bounding box center [575, 460] width 166 height 31
type input "anne.kanzee81012@gmail.com"
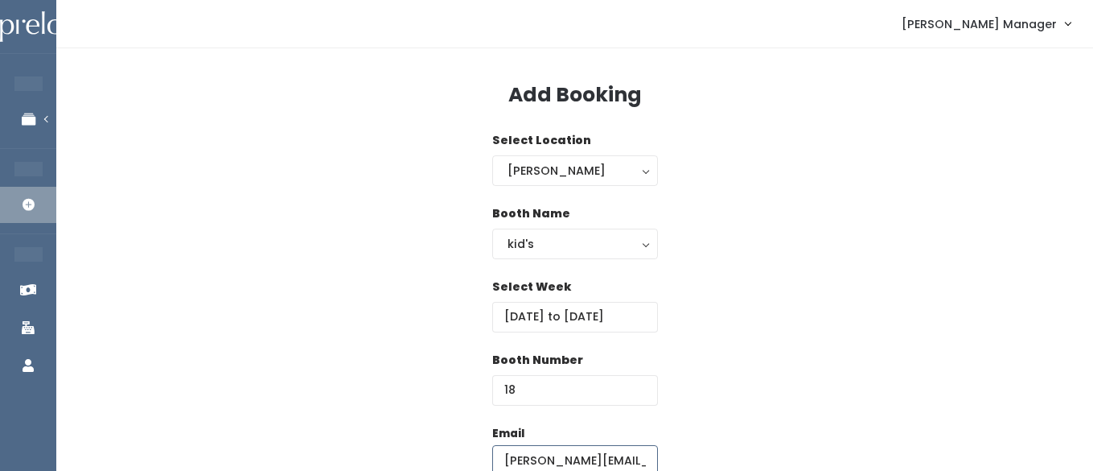
scroll to position [105, 0]
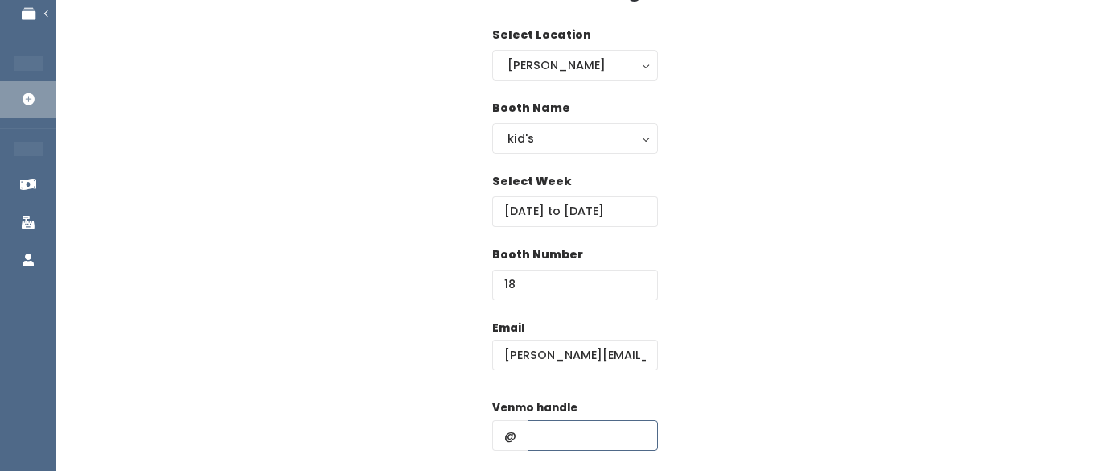
click at [563, 433] on input "text" at bounding box center [593, 435] width 130 height 31
type input "hhhh"
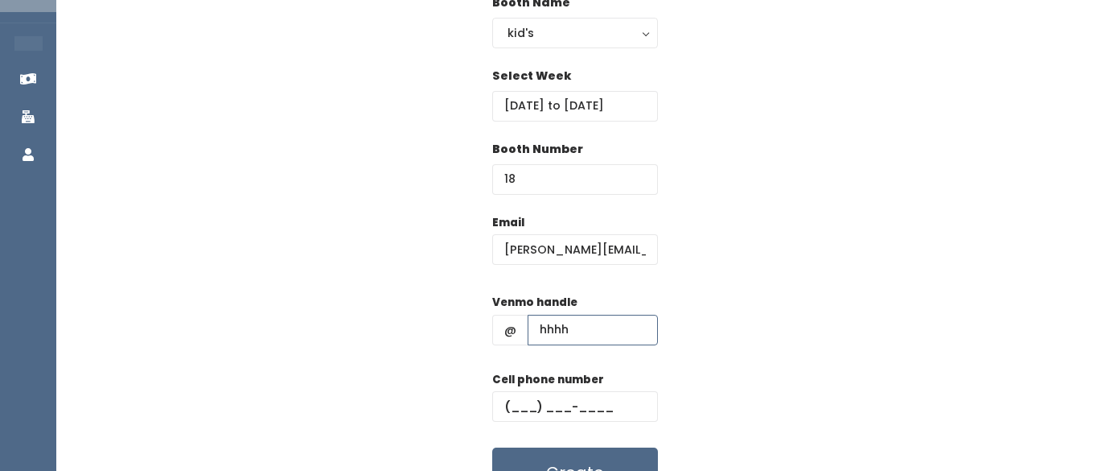
scroll to position [228, 0]
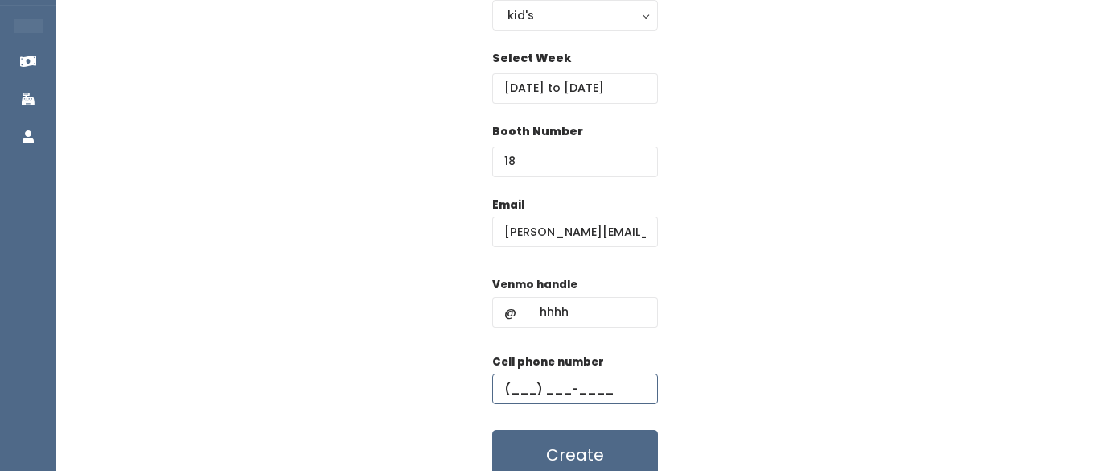
click at [553, 384] on input "text" at bounding box center [575, 388] width 166 height 31
type input "(555) 555-5555"
click at [569, 449] on button "Create" at bounding box center [575, 455] width 166 height 50
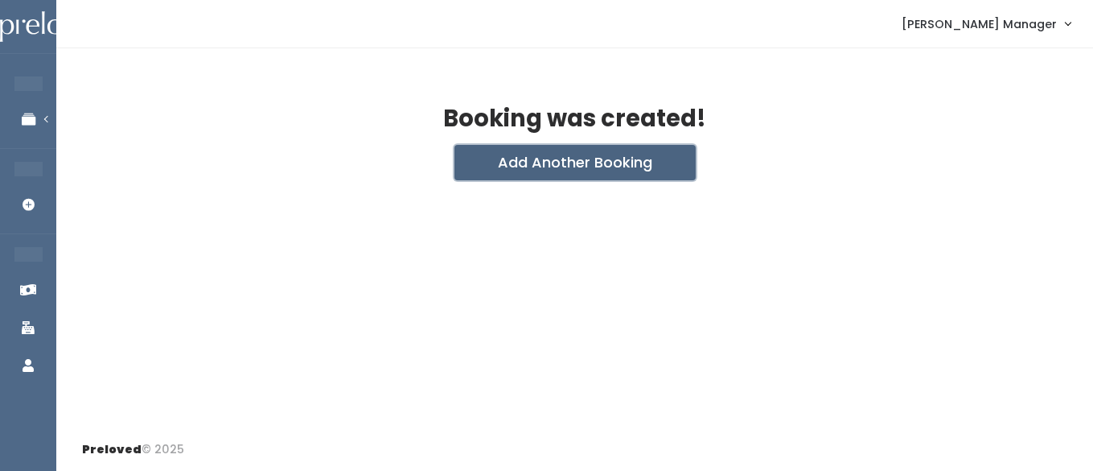
click at [514, 166] on button "Add Another Booking" at bounding box center [575, 162] width 241 height 35
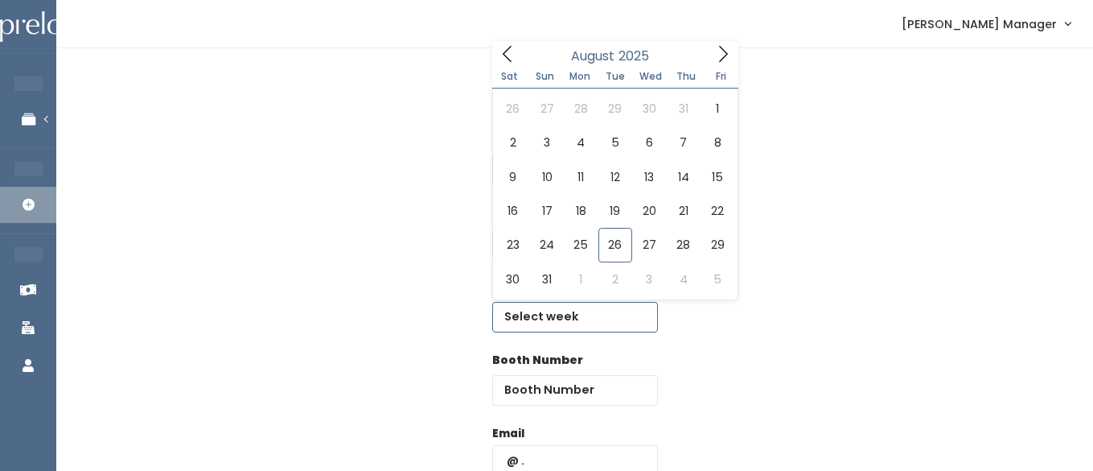
click at [572, 318] on input "text" at bounding box center [575, 317] width 166 height 31
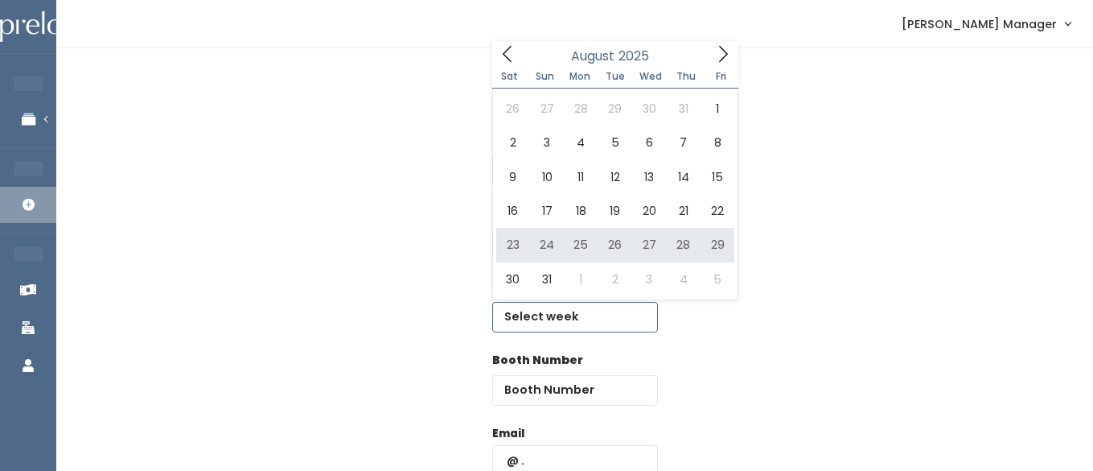
type input "August 23 to August 29"
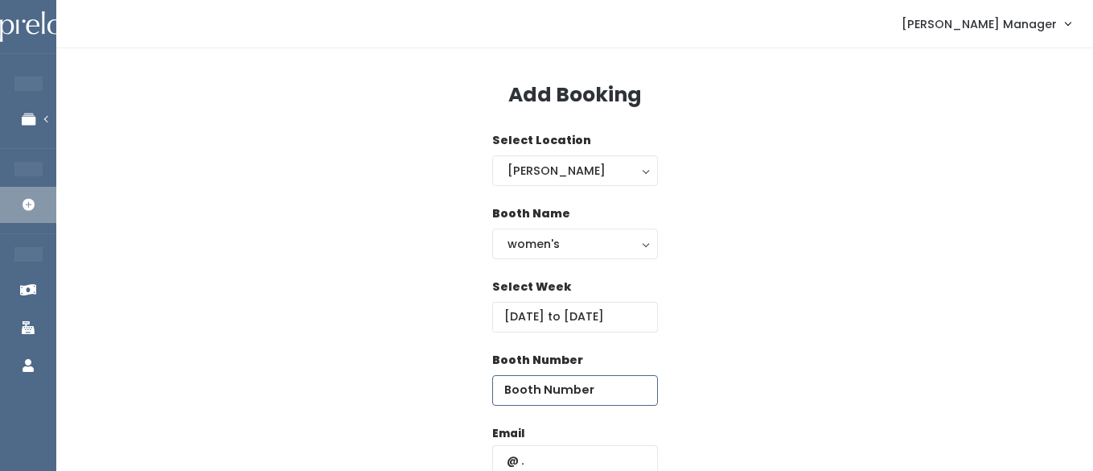
click at [607, 401] on input "number" at bounding box center [575, 390] width 166 height 31
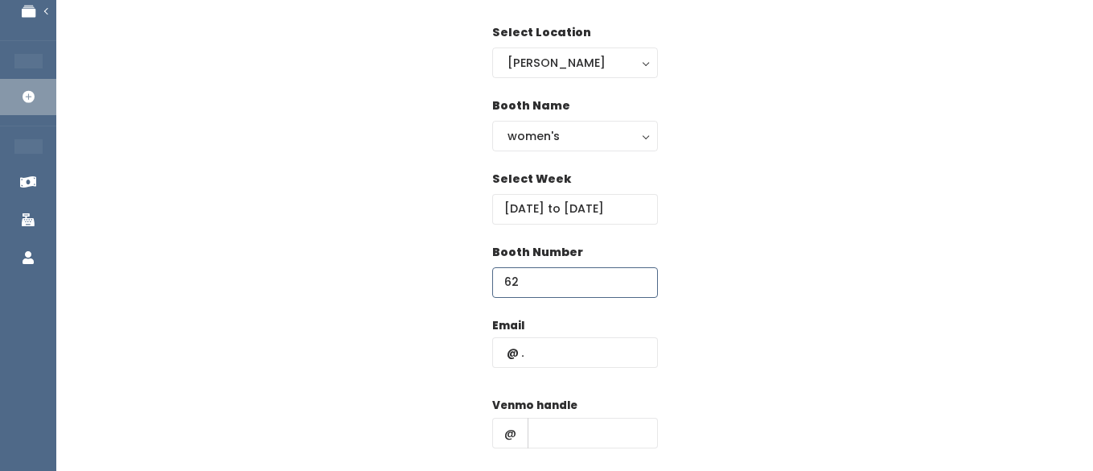
scroll to position [113, 0]
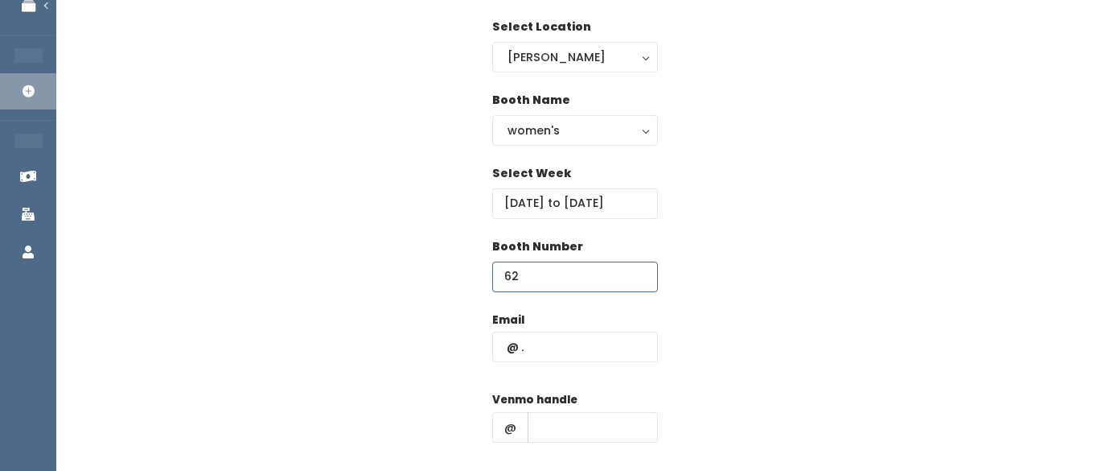
type input "62"
click at [549, 344] on input "text" at bounding box center [575, 346] width 166 height 31
type input "carrie.archuleta@yahoo.com"
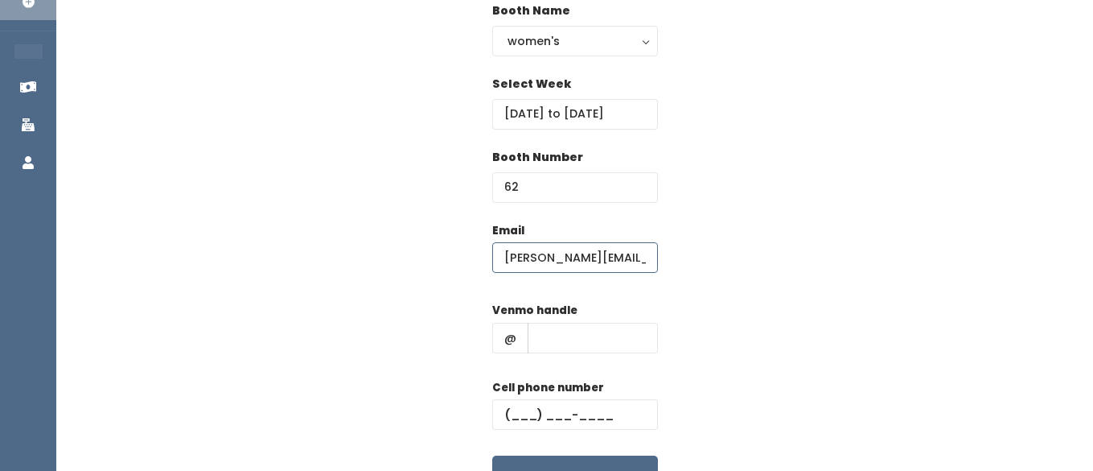
scroll to position [237, 0]
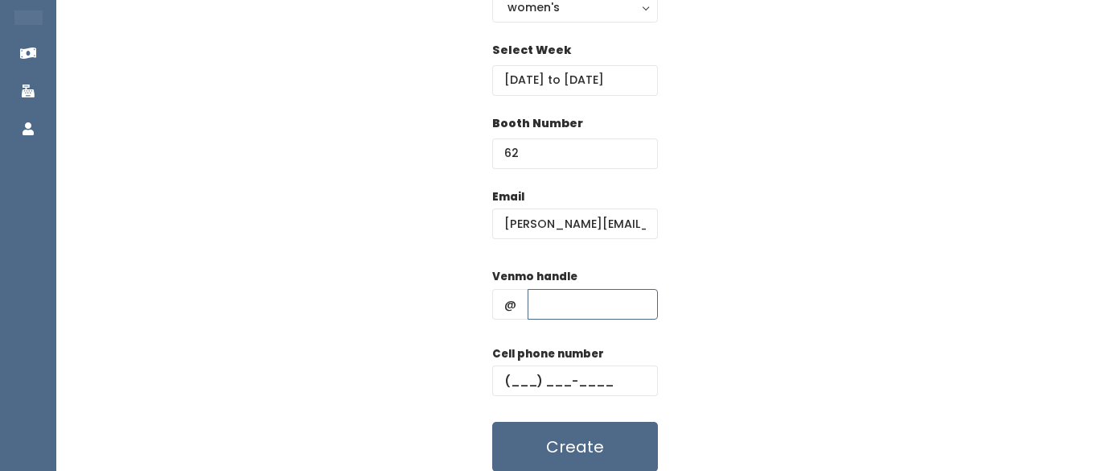
click at [557, 311] on input "text" at bounding box center [593, 304] width 130 height 31
type input "hhhh"
click at [531, 377] on input "text" at bounding box center [575, 380] width 166 height 31
type input "(555) 555-5555"
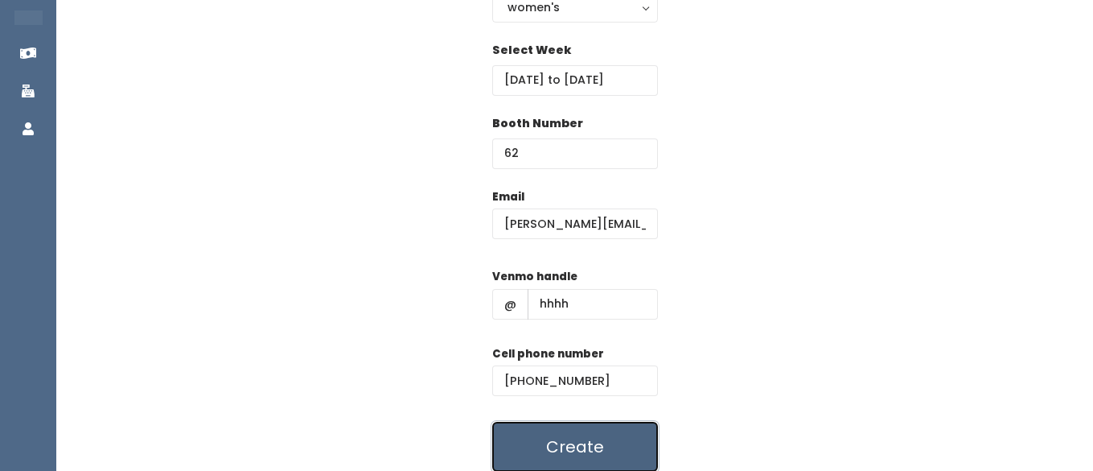
click at [558, 444] on button "Create" at bounding box center [575, 447] width 166 height 50
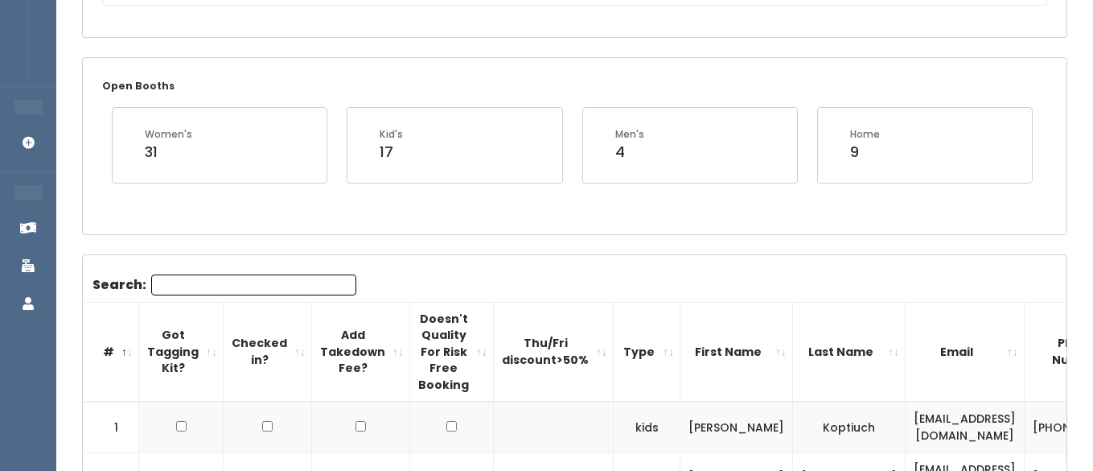
scroll to position [228, 0]
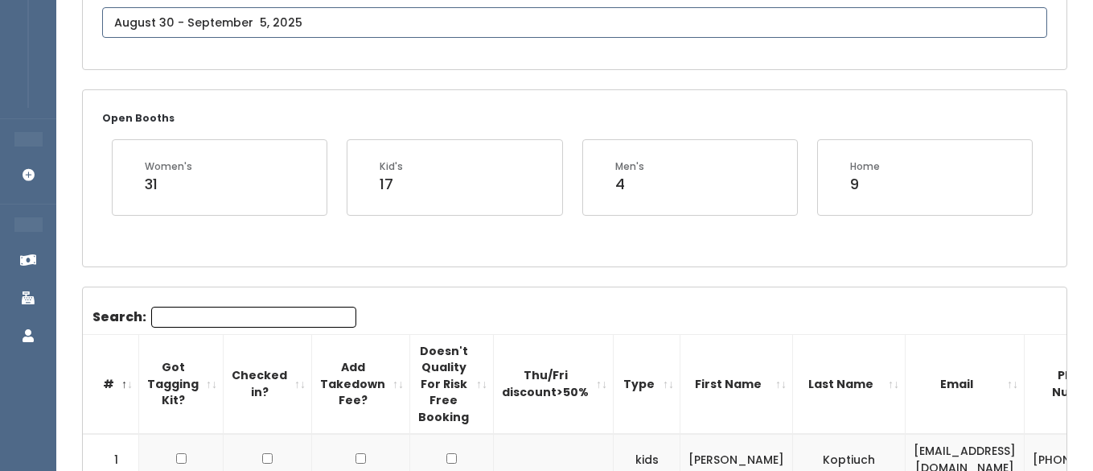
click at [308, 24] on input "text" at bounding box center [574, 22] width 945 height 31
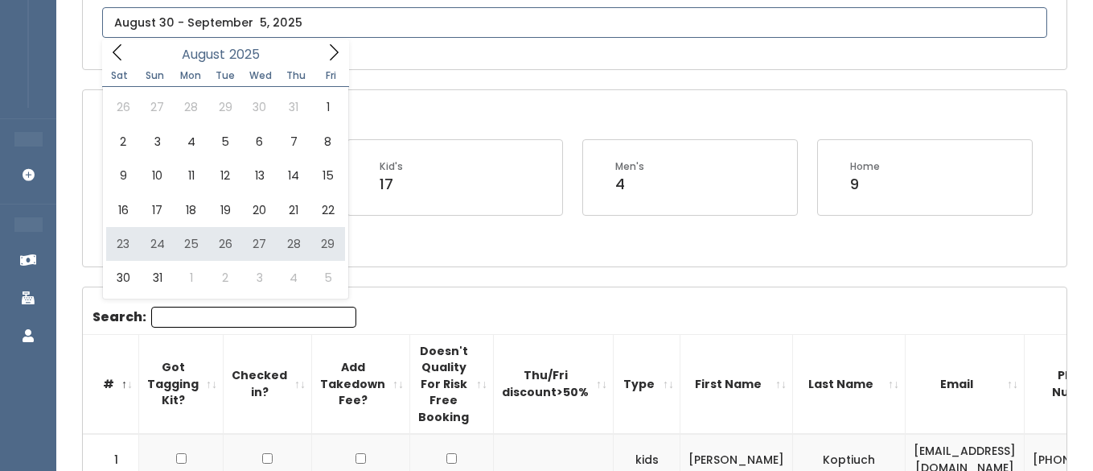
type input "August 23 to August 29"
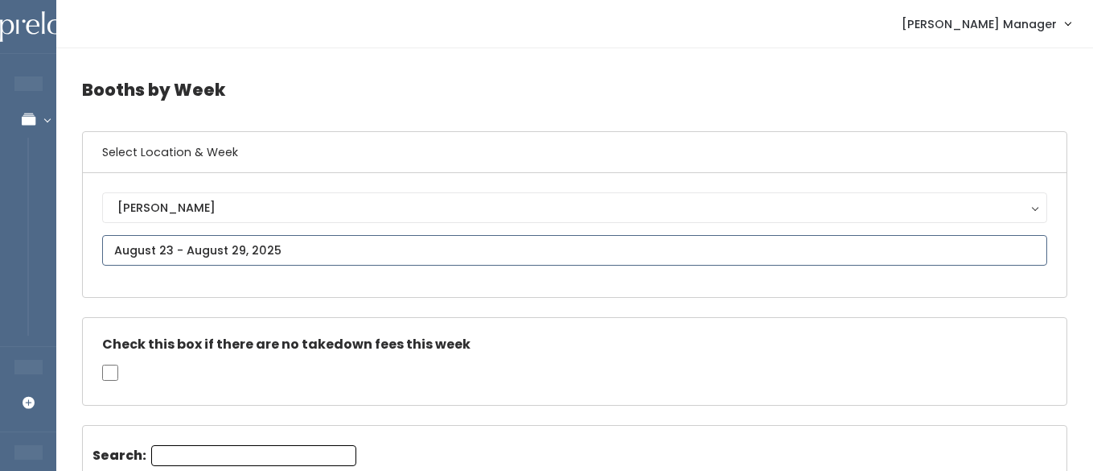
click at [272, 257] on input "text" at bounding box center [574, 250] width 945 height 31
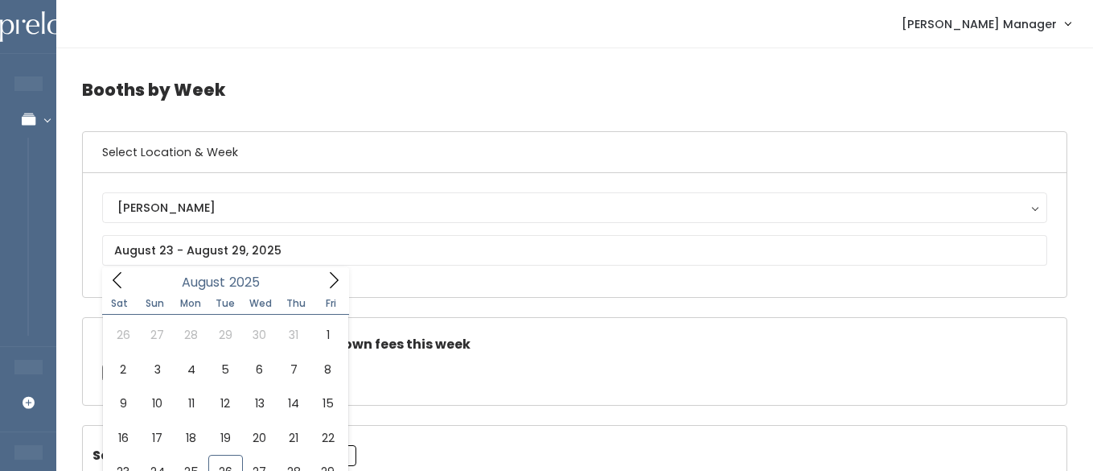
click at [512, 348] on h5 "Check this box if there are no takedown fees this week" at bounding box center [574, 344] width 945 height 14
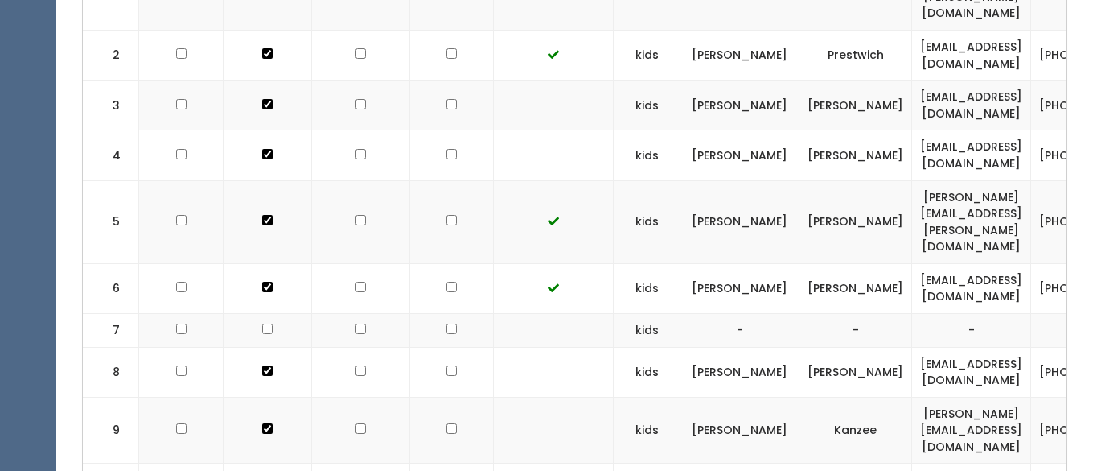
scroll to position [644, 0]
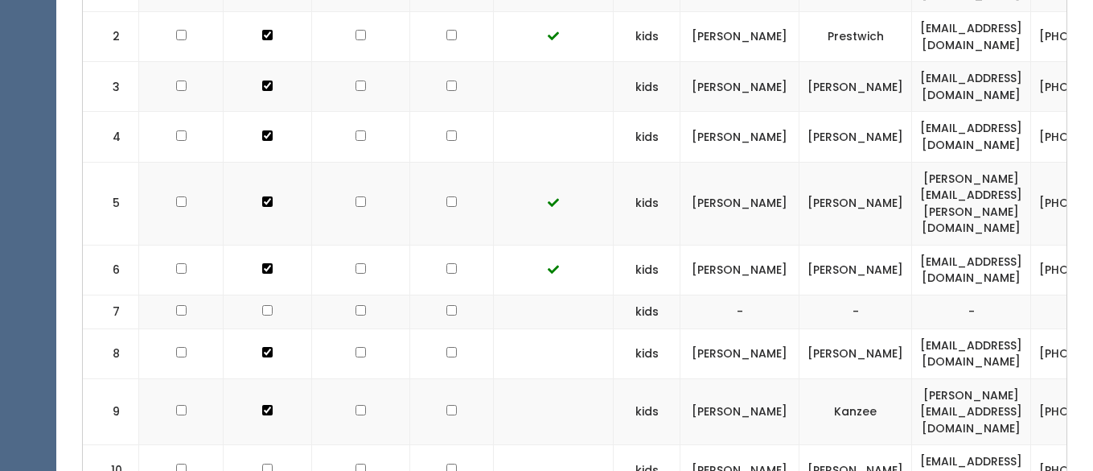
checkbox input "true"
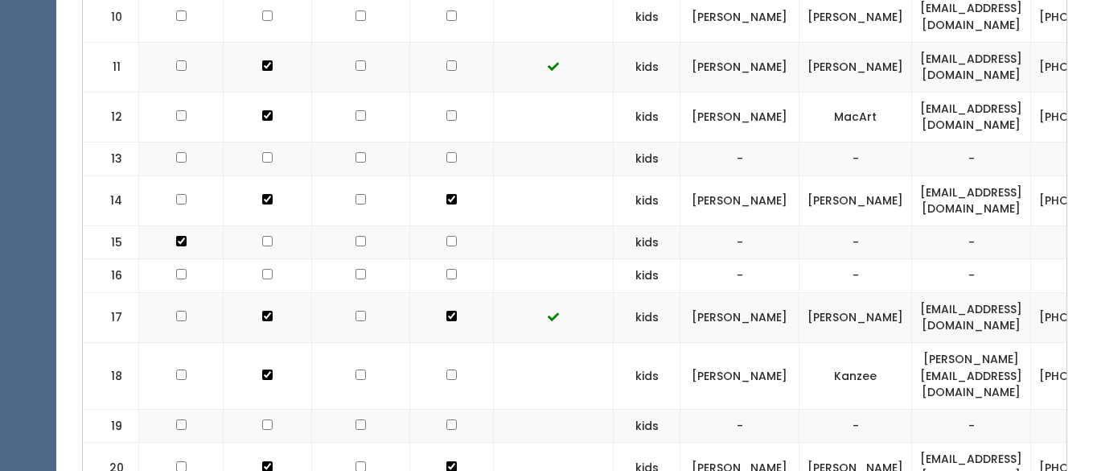
scroll to position [1102, 0]
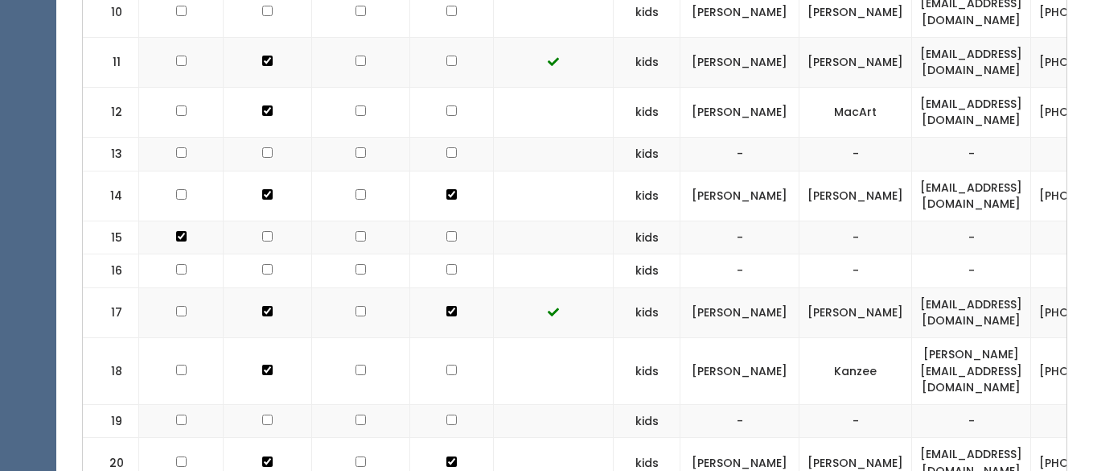
checkbox input "true"
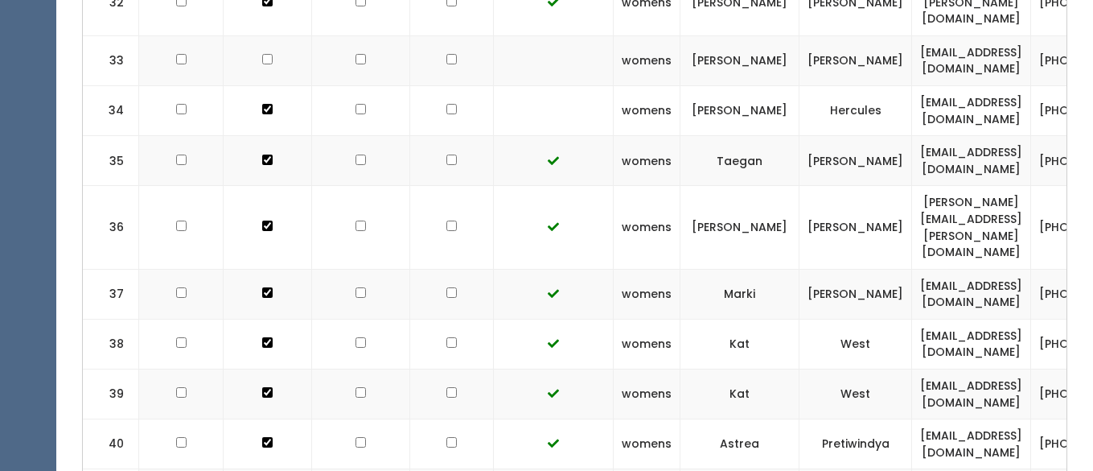
scroll to position [2176, 0]
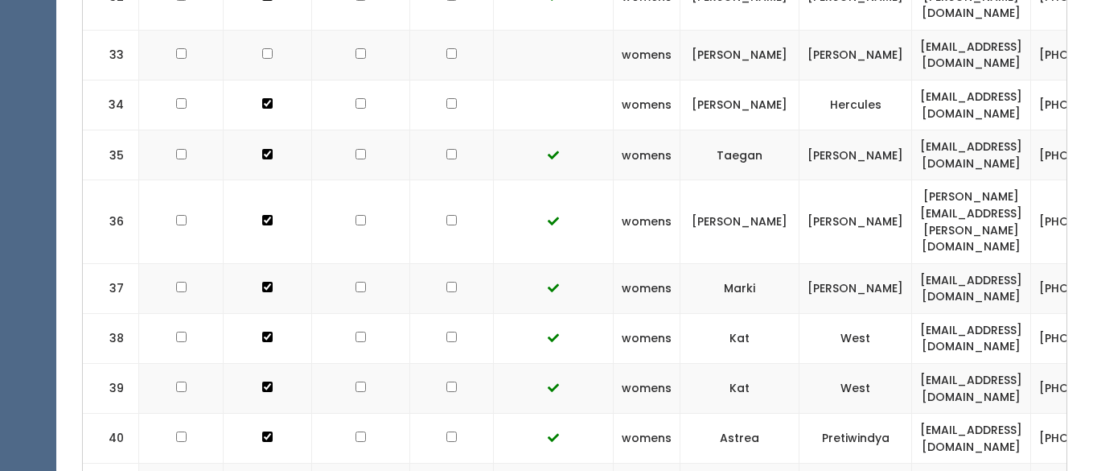
checkbox input "true"
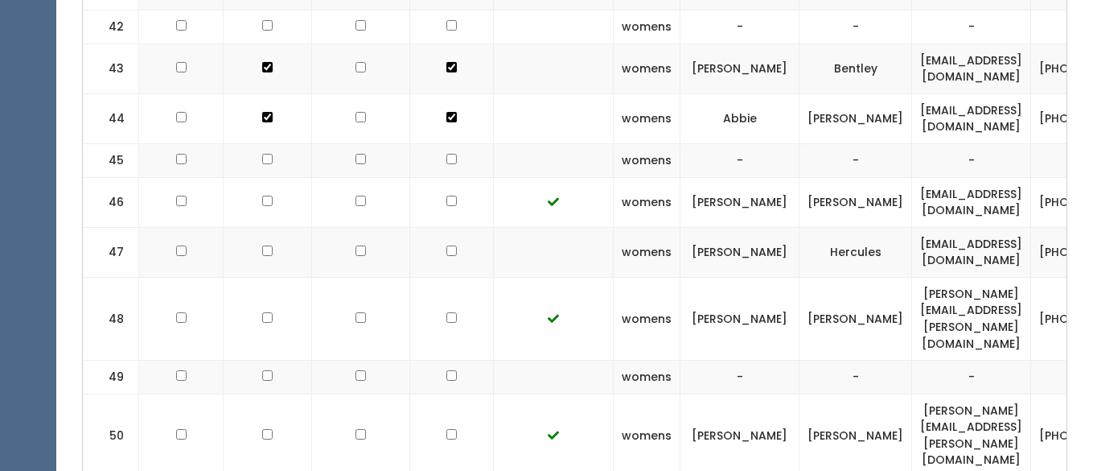
scroll to position [2715, 0]
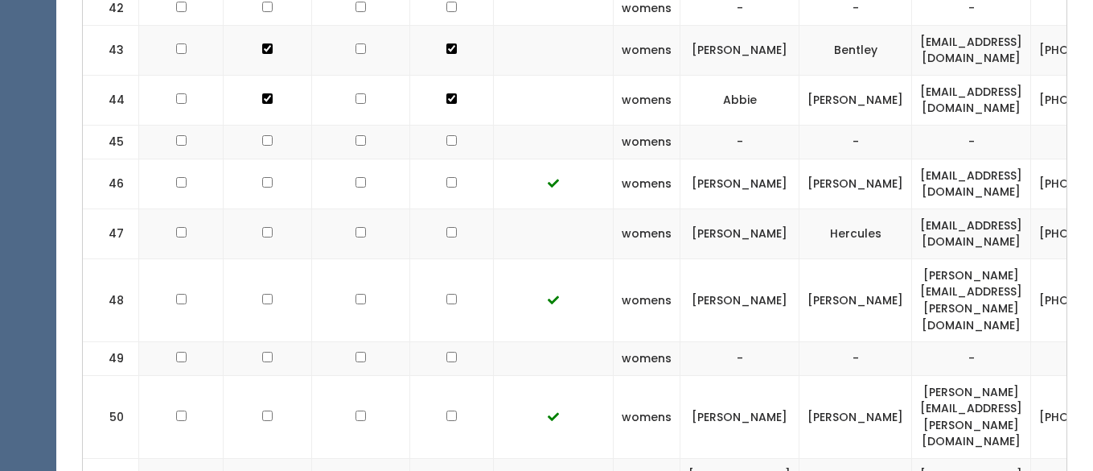
checkbox input "true"
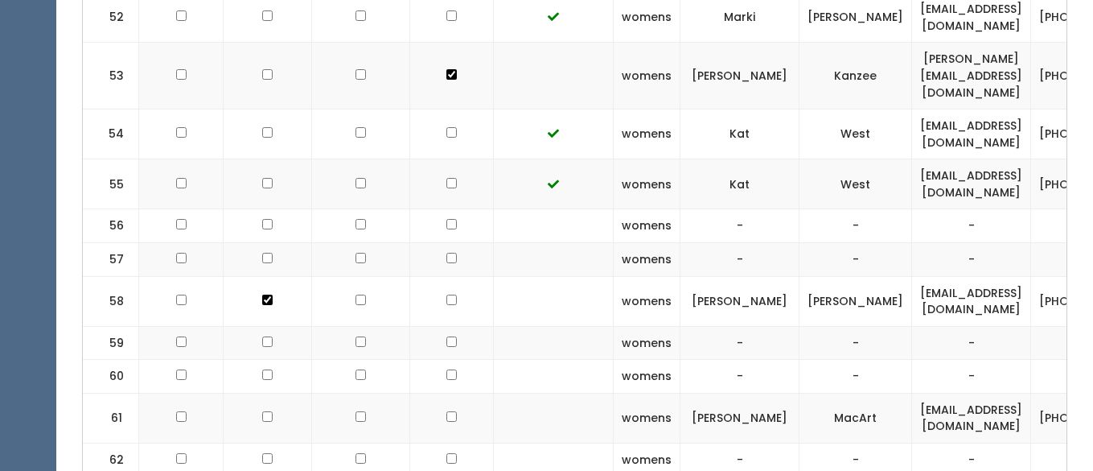
scroll to position [3232, 0]
checkbox input "true"
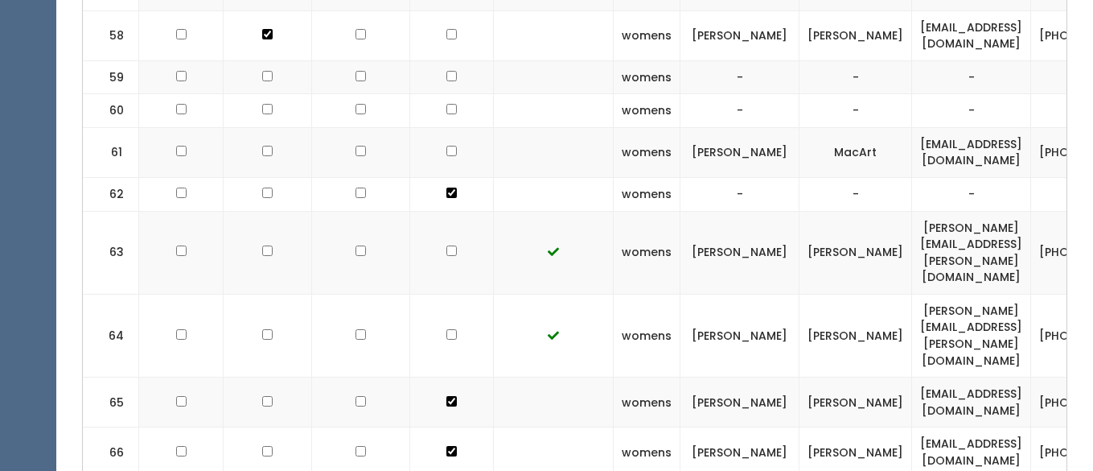
scroll to position [3497, 0]
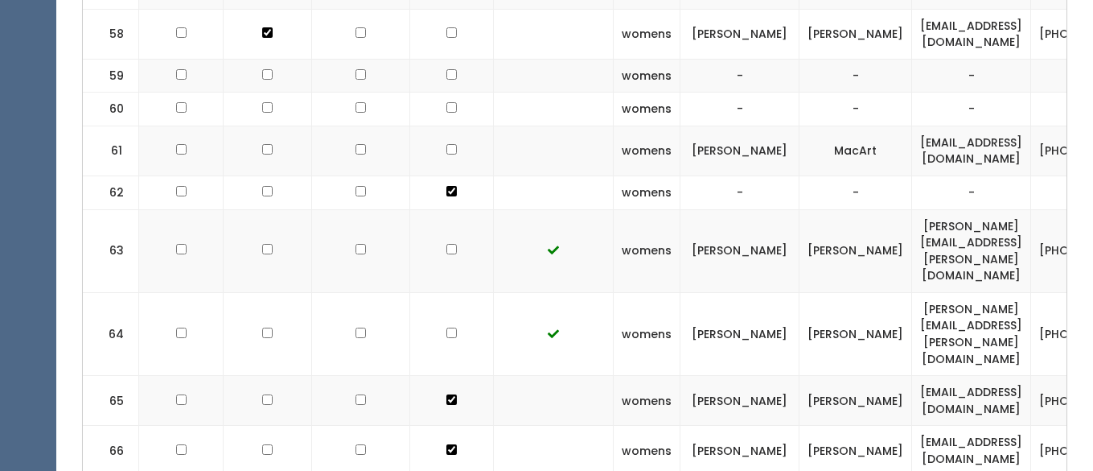
checkbox input "true"
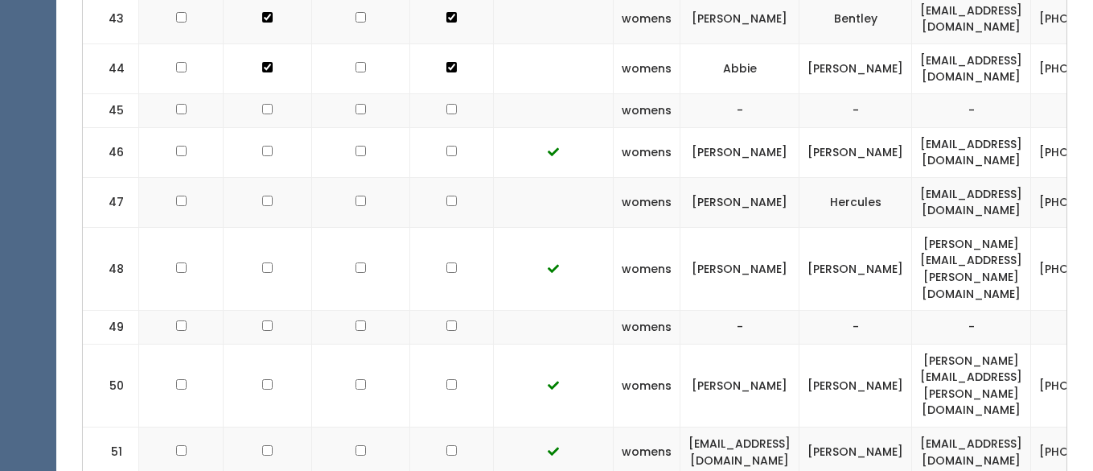
scroll to position [2744, 0]
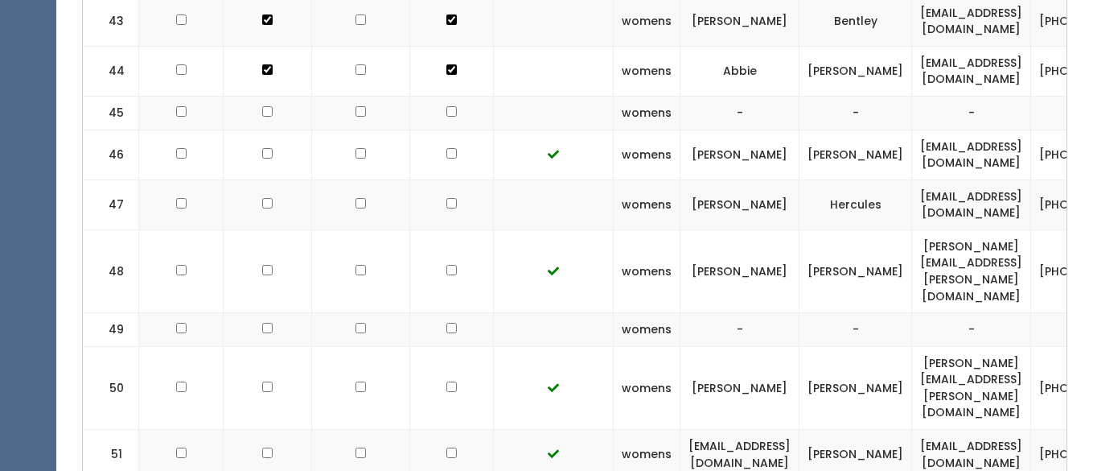
checkbox input "true"
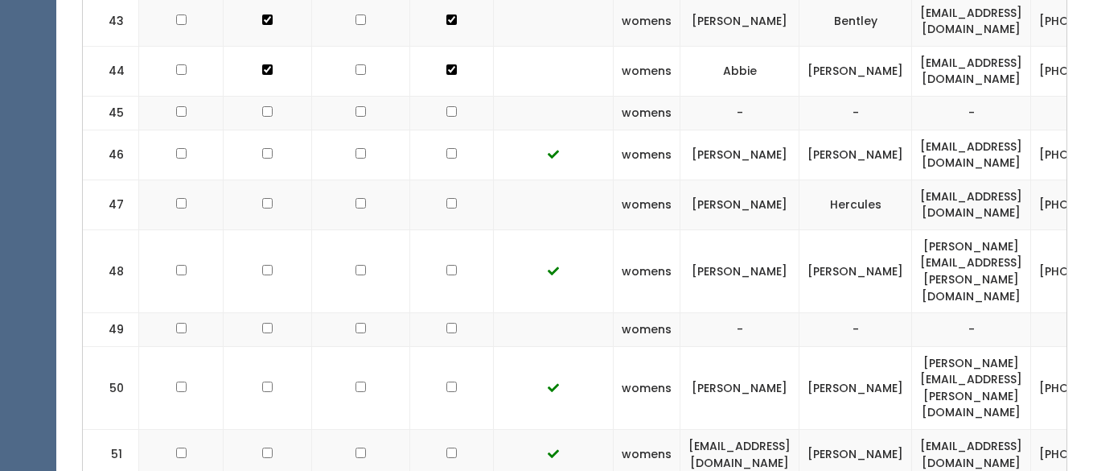
checkbox input "true"
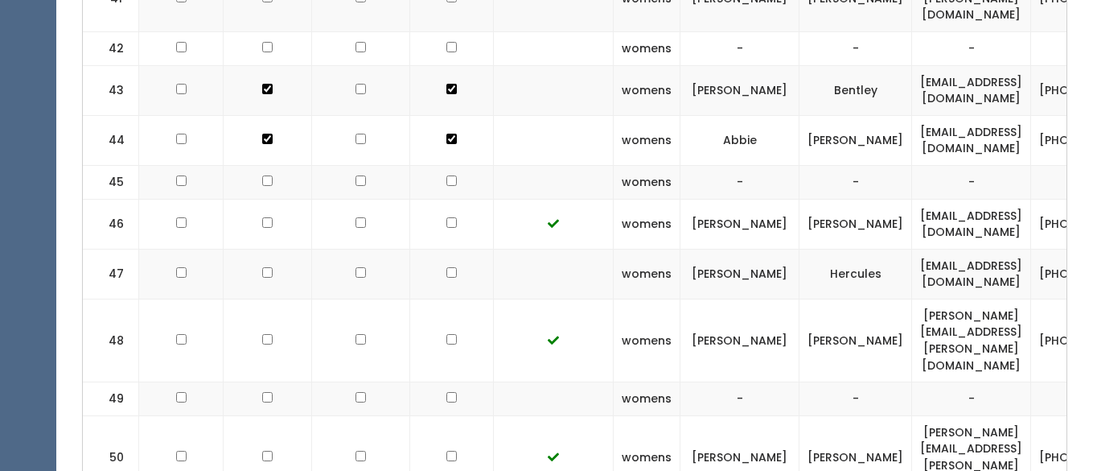
scroll to position [2673, 0]
checkbox input "true"
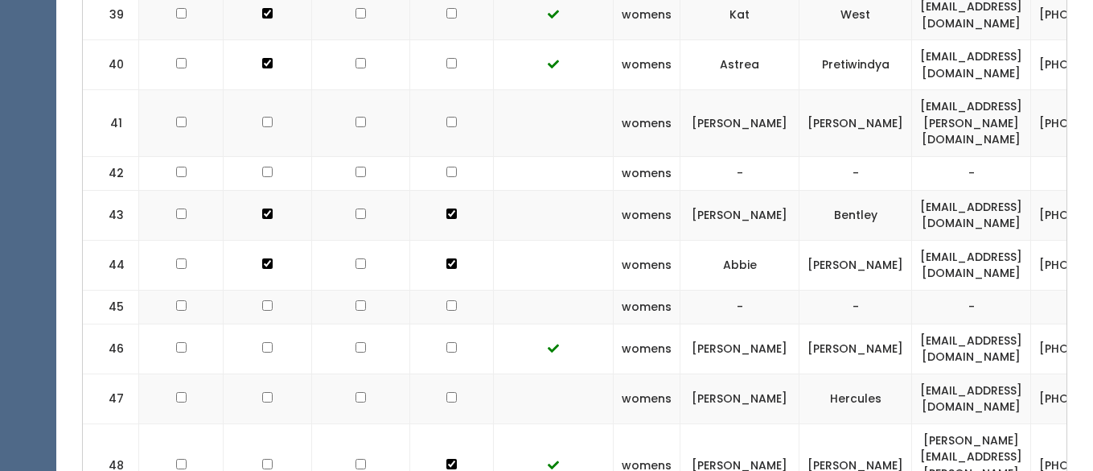
scroll to position [2536, 0]
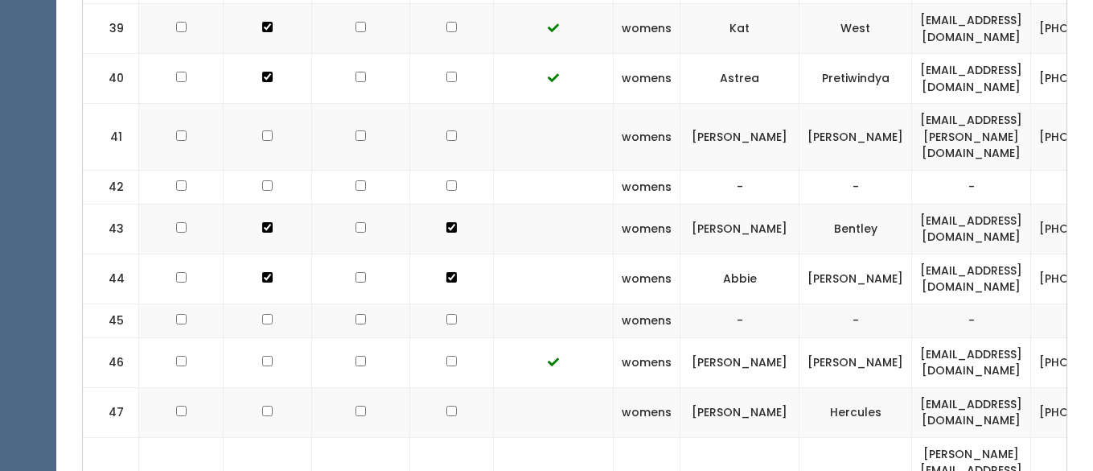
checkbox input "true"
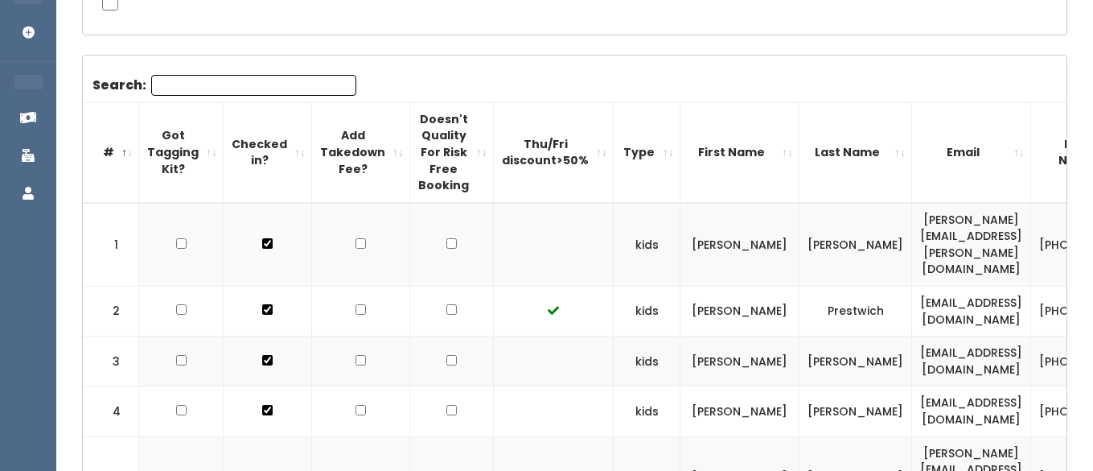
scroll to position [0, 0]
